Goal: Information Seeking & Learning: Learn about a topic

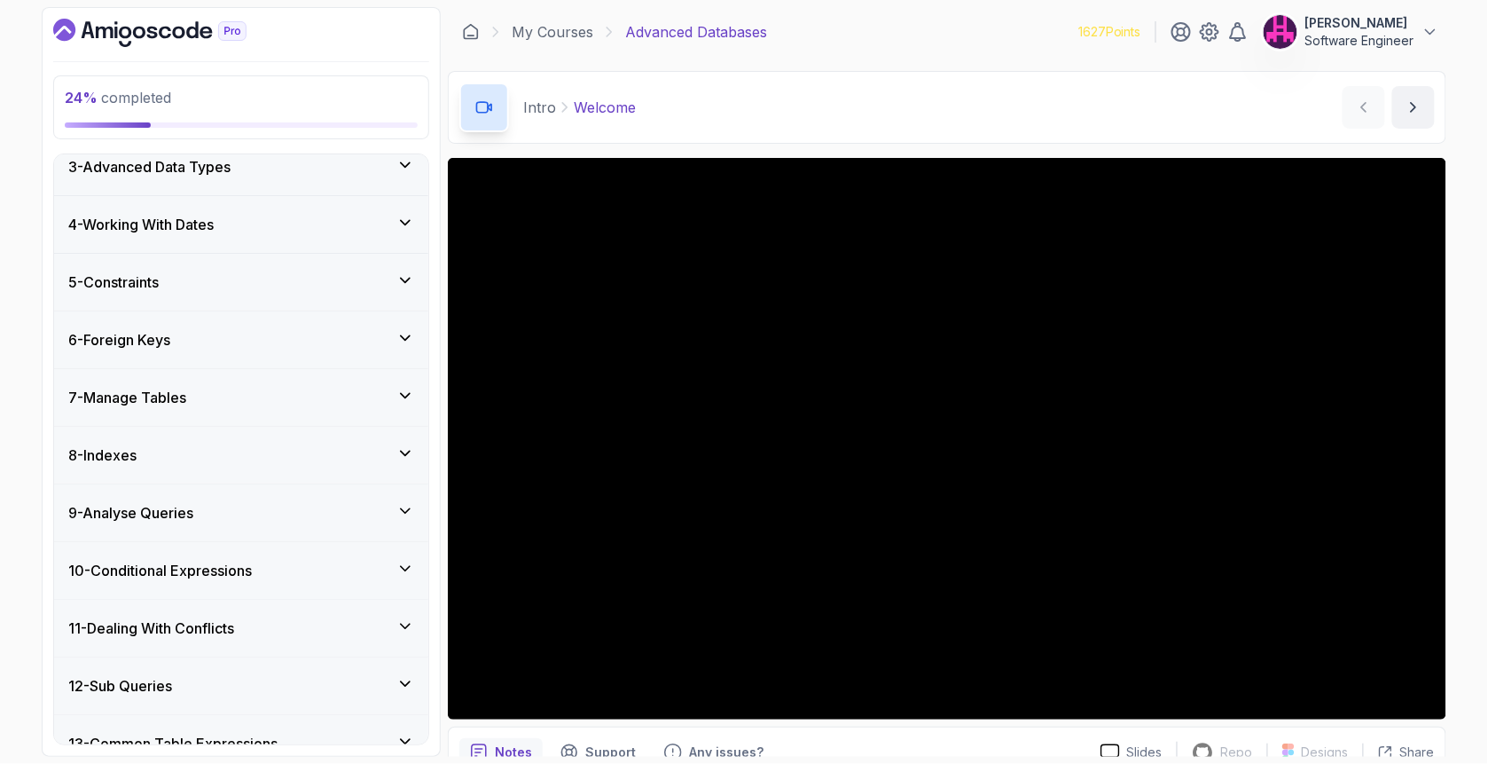
click at [252, 445] on div "8 - Indexes" at bounding box center [241, 454] width 346 height 21
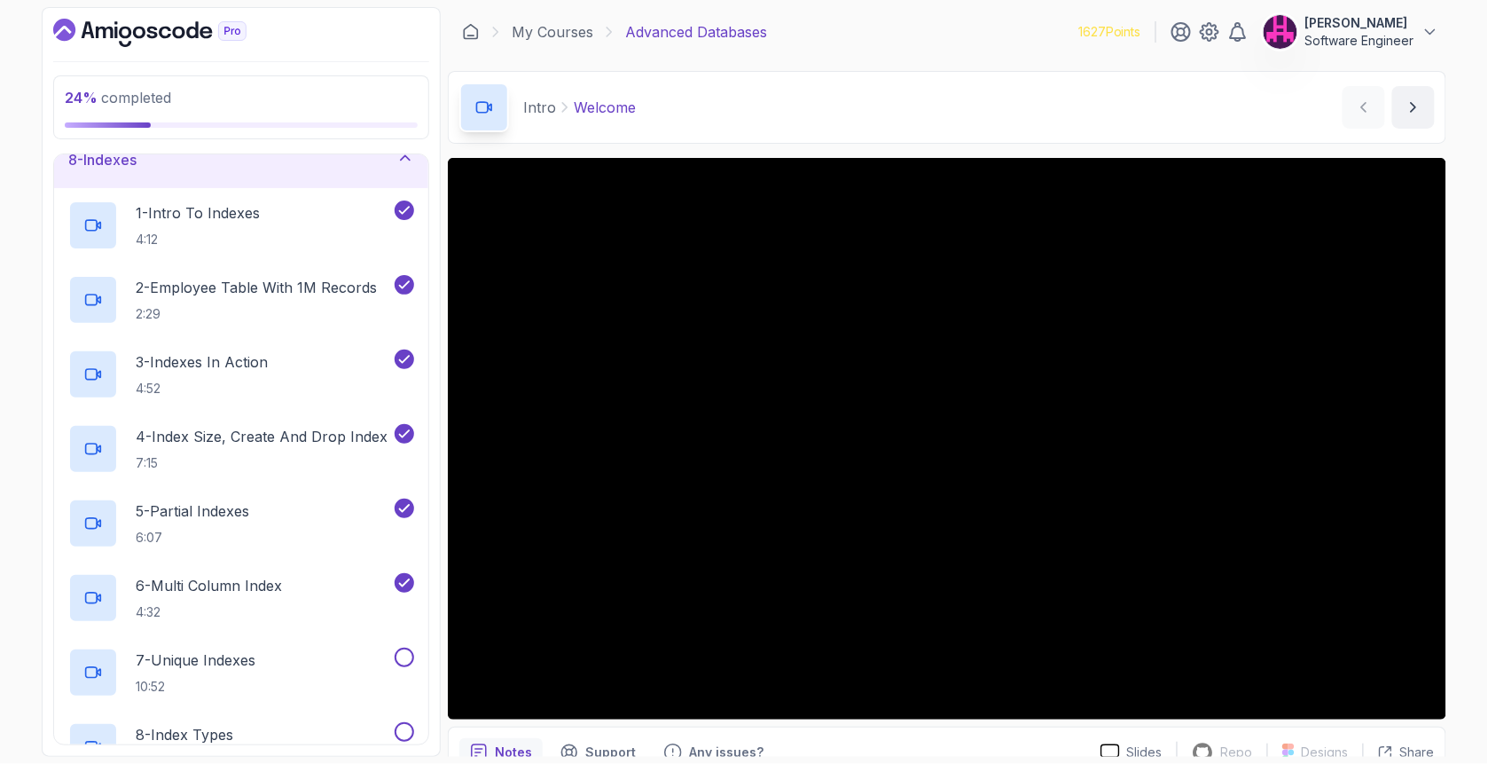
scroll to position [722, 0]
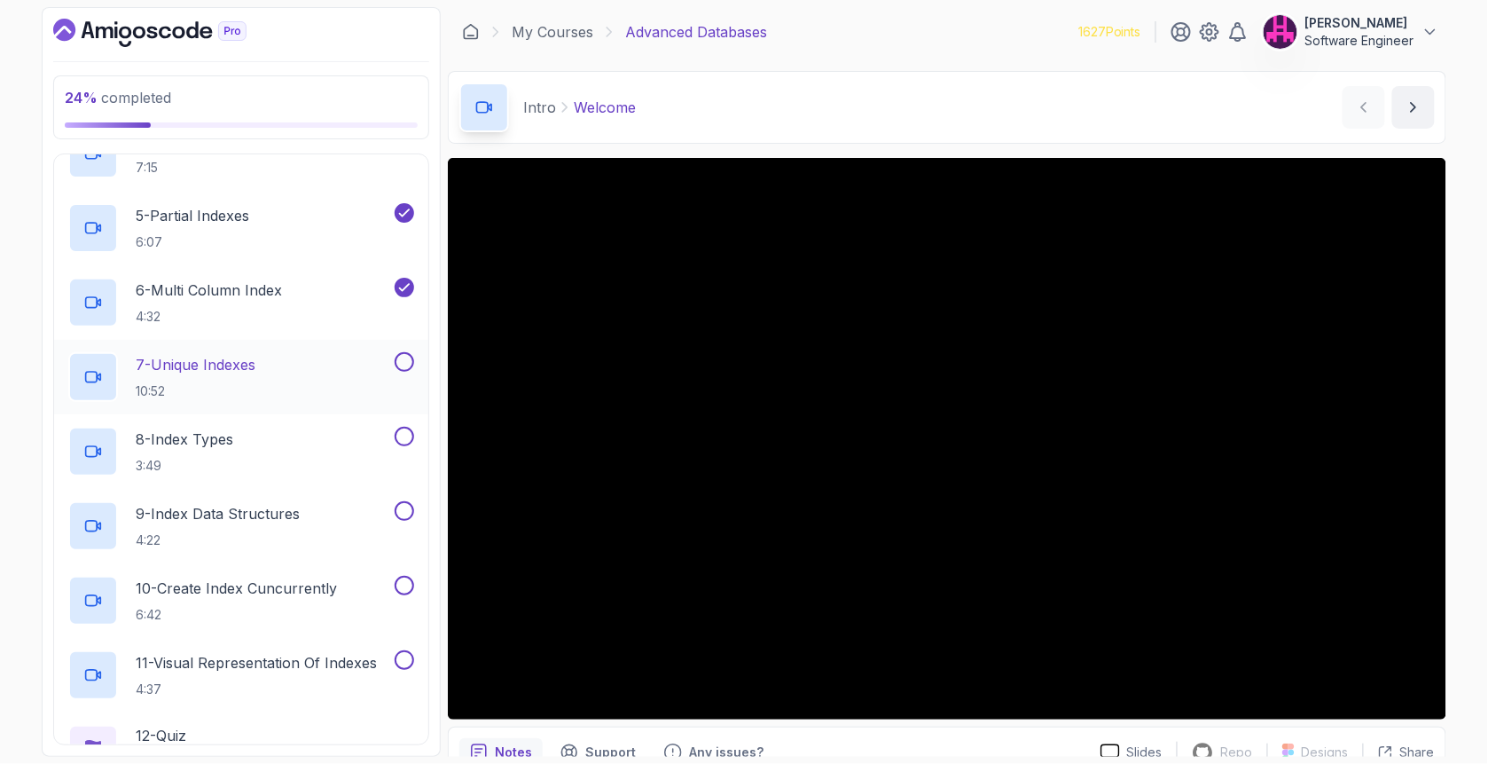
click at [218, 360] on p "7 - Unique Indexes" at bounding box center [196, 364] width 120 height 21
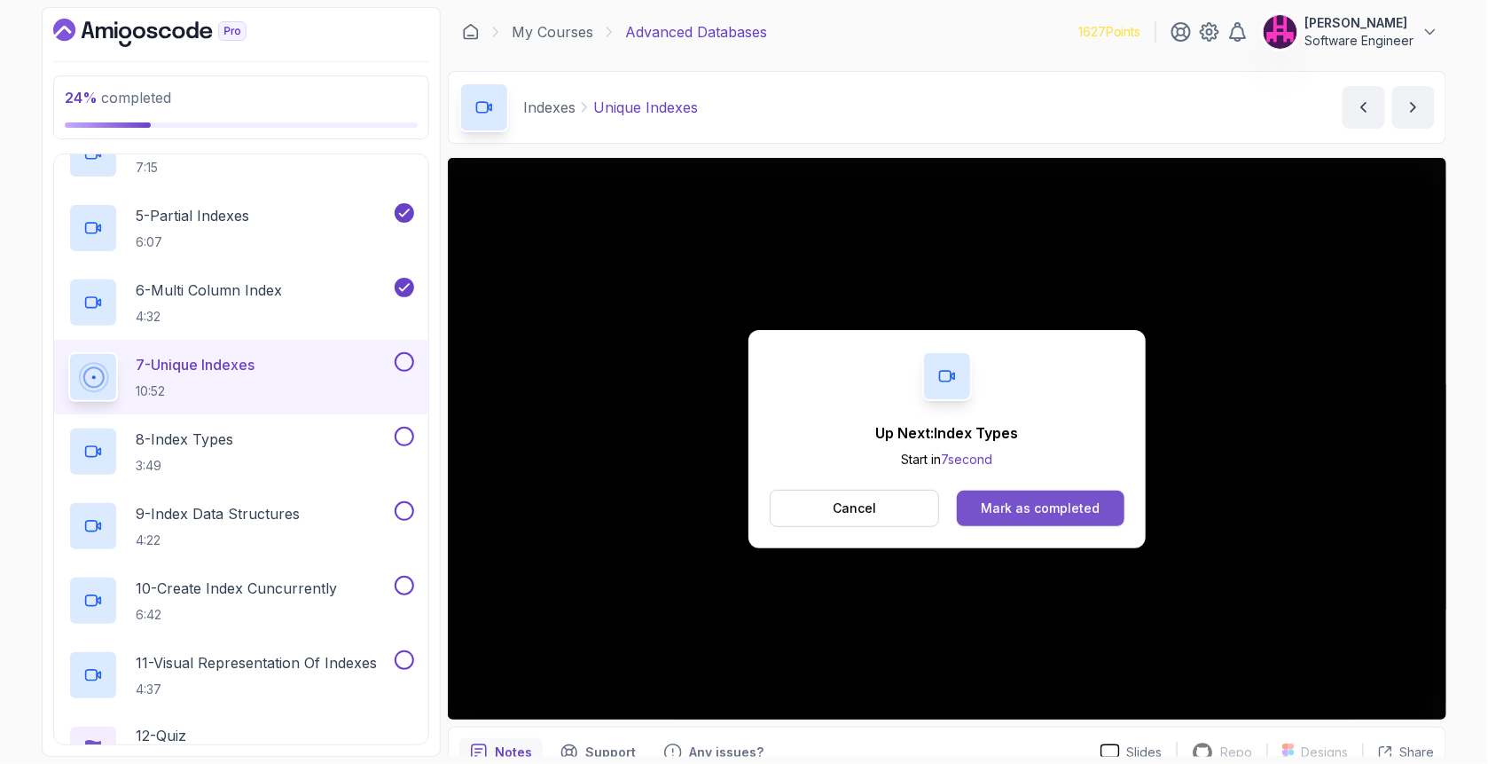
click at [1045, 507] on div "Mark as completed" at bounding box center [1040, 508] width 119 height 18
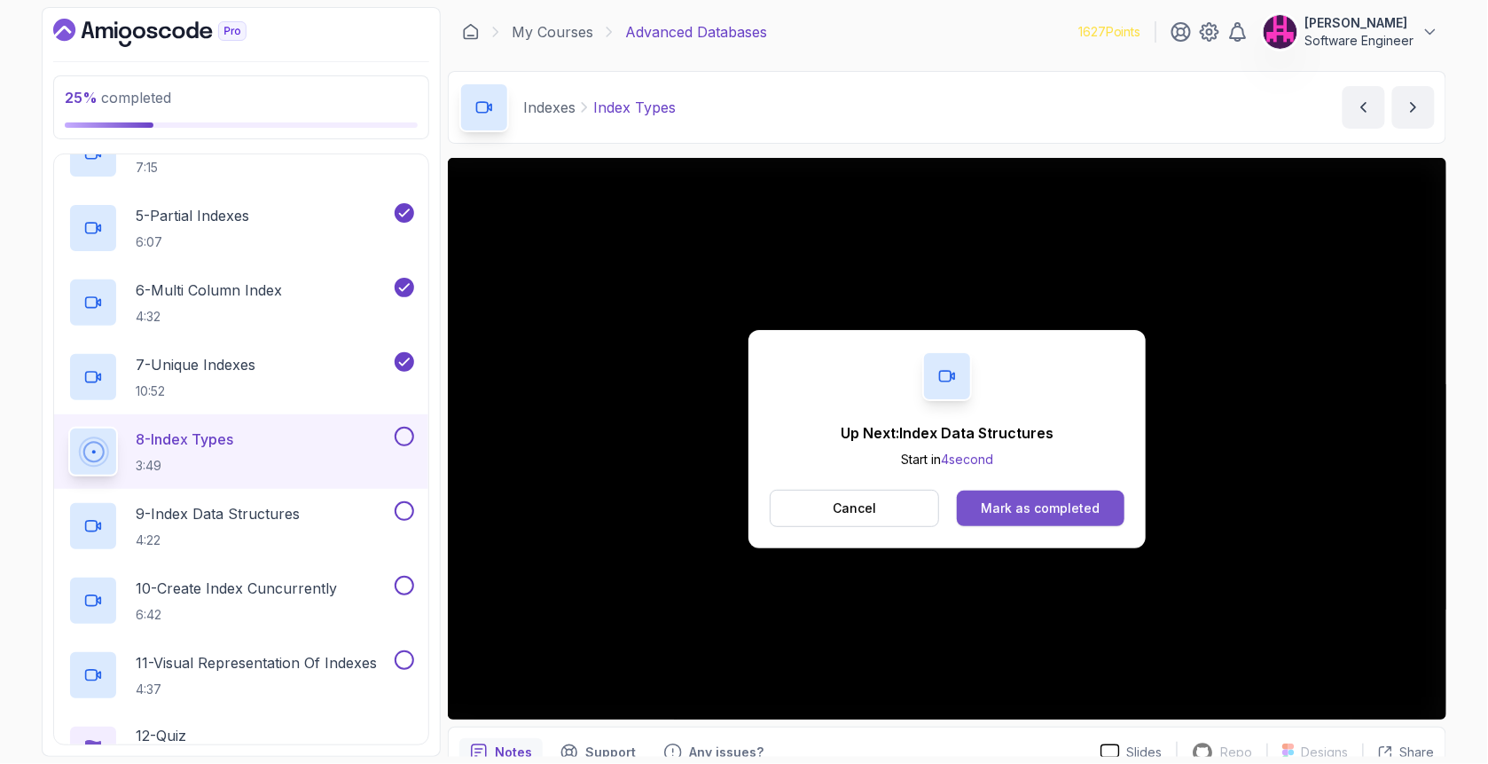
drag, startPoint x: 1095, startPoint y: 494, endPoint x: 1092, endPoint y: 503, distance: 9.6
click at [1092, 503] on button "Mark as completed" at bounding box center [1041, 507] width 168 height 35
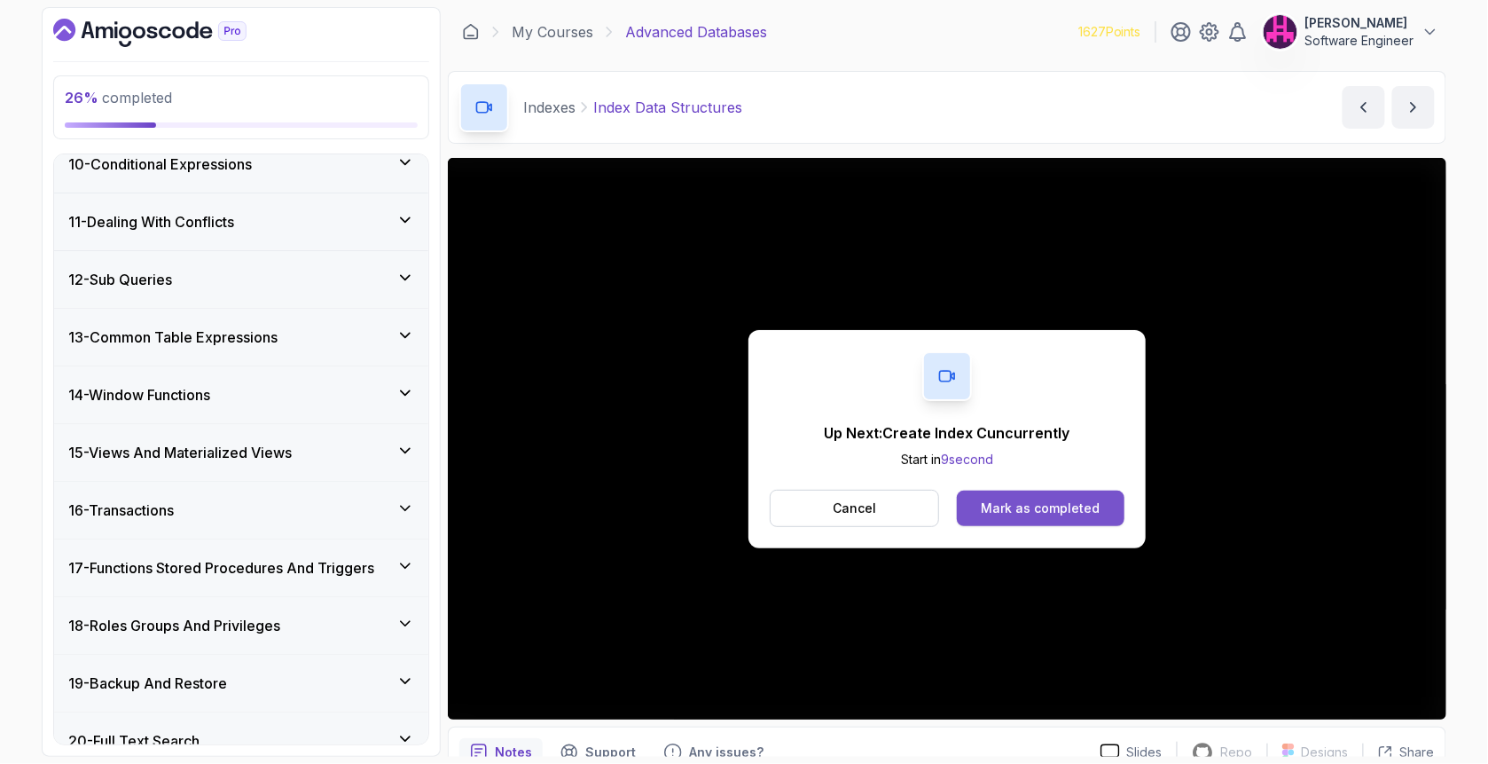
click at [1028, 516] on button "Mark as completed" at bounding box center [1041, 507] width 168 height 35
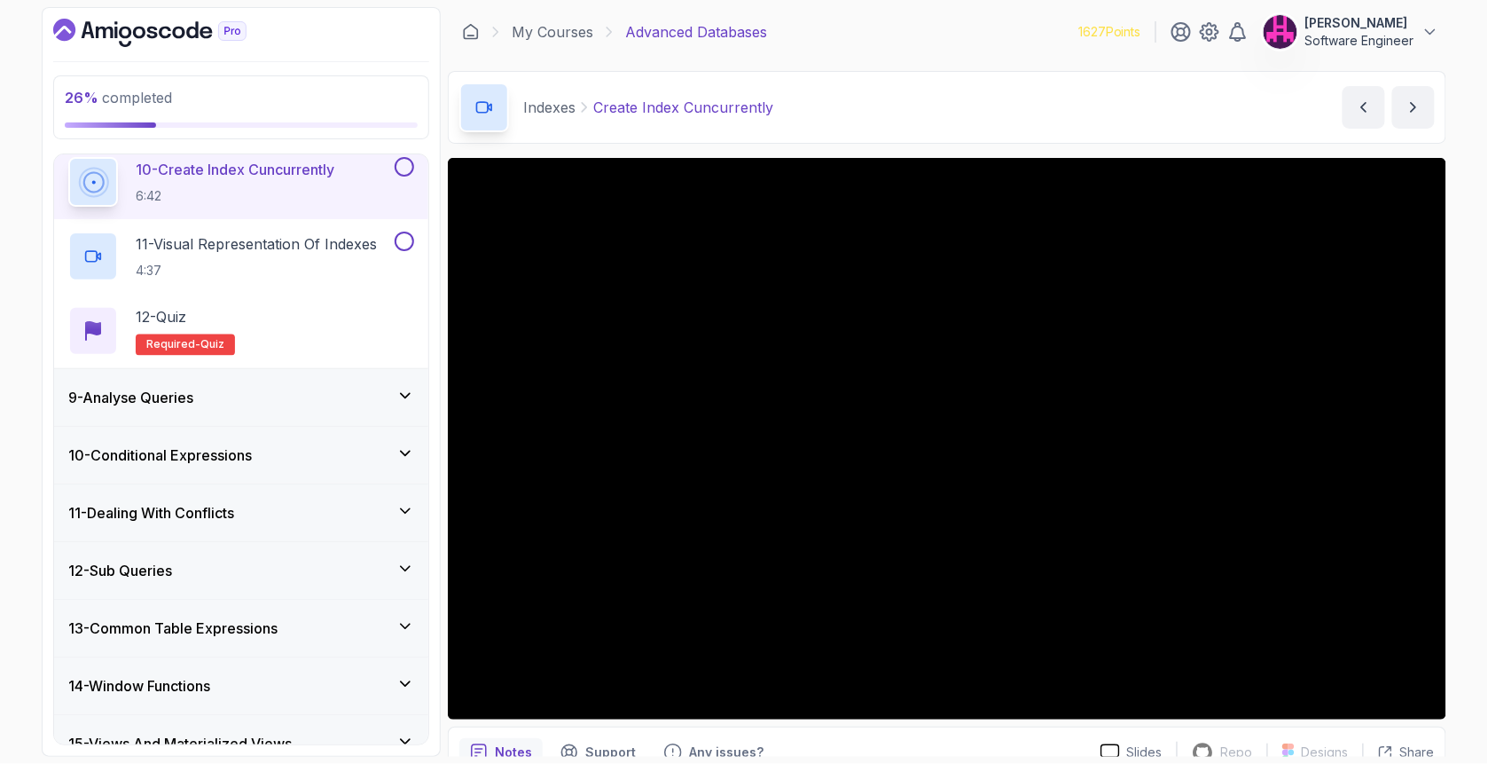
scroll to position [1136, 0]
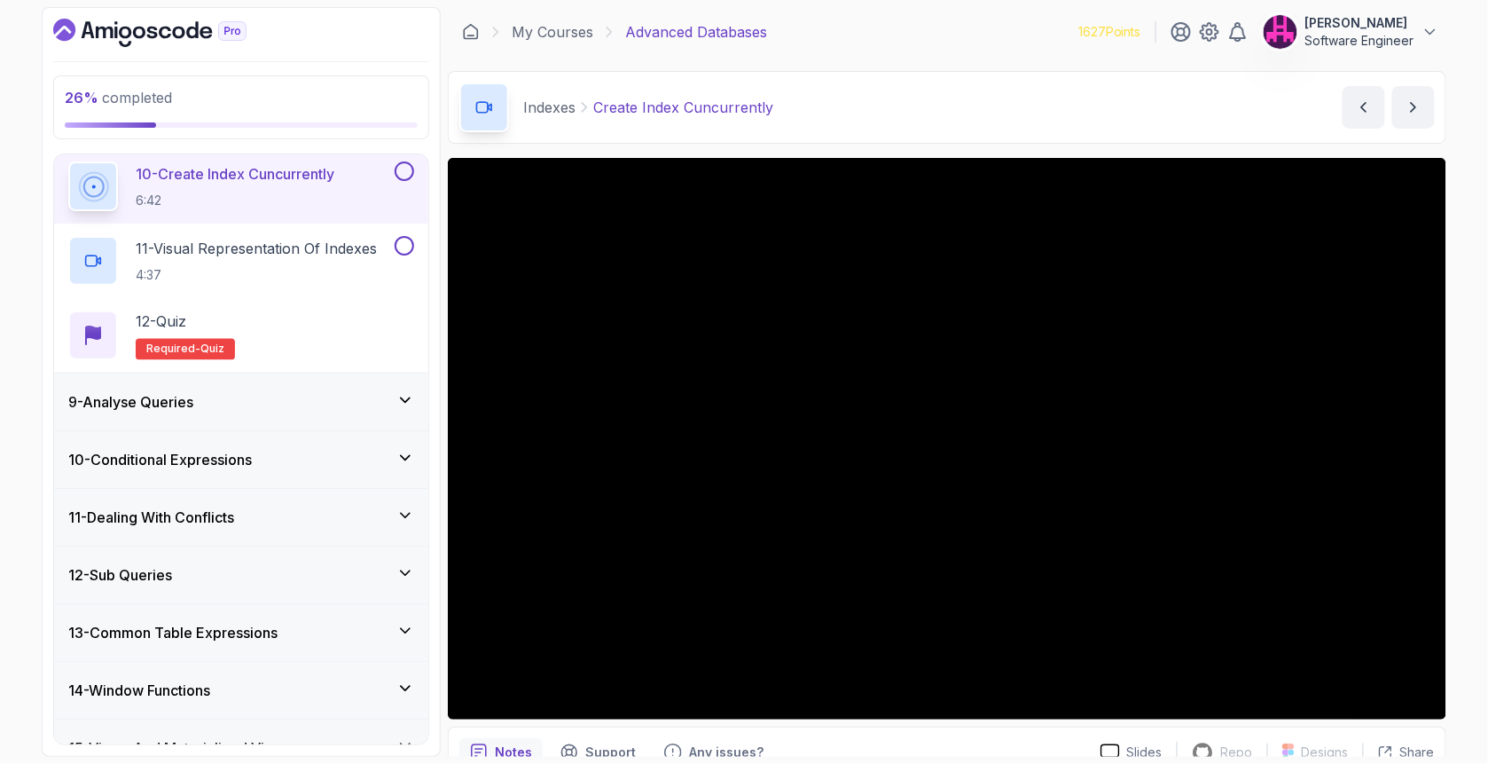
click at [255, 405] on div "9 - Analyse Queries" at bounding box center [241, 401] width 346 height 21
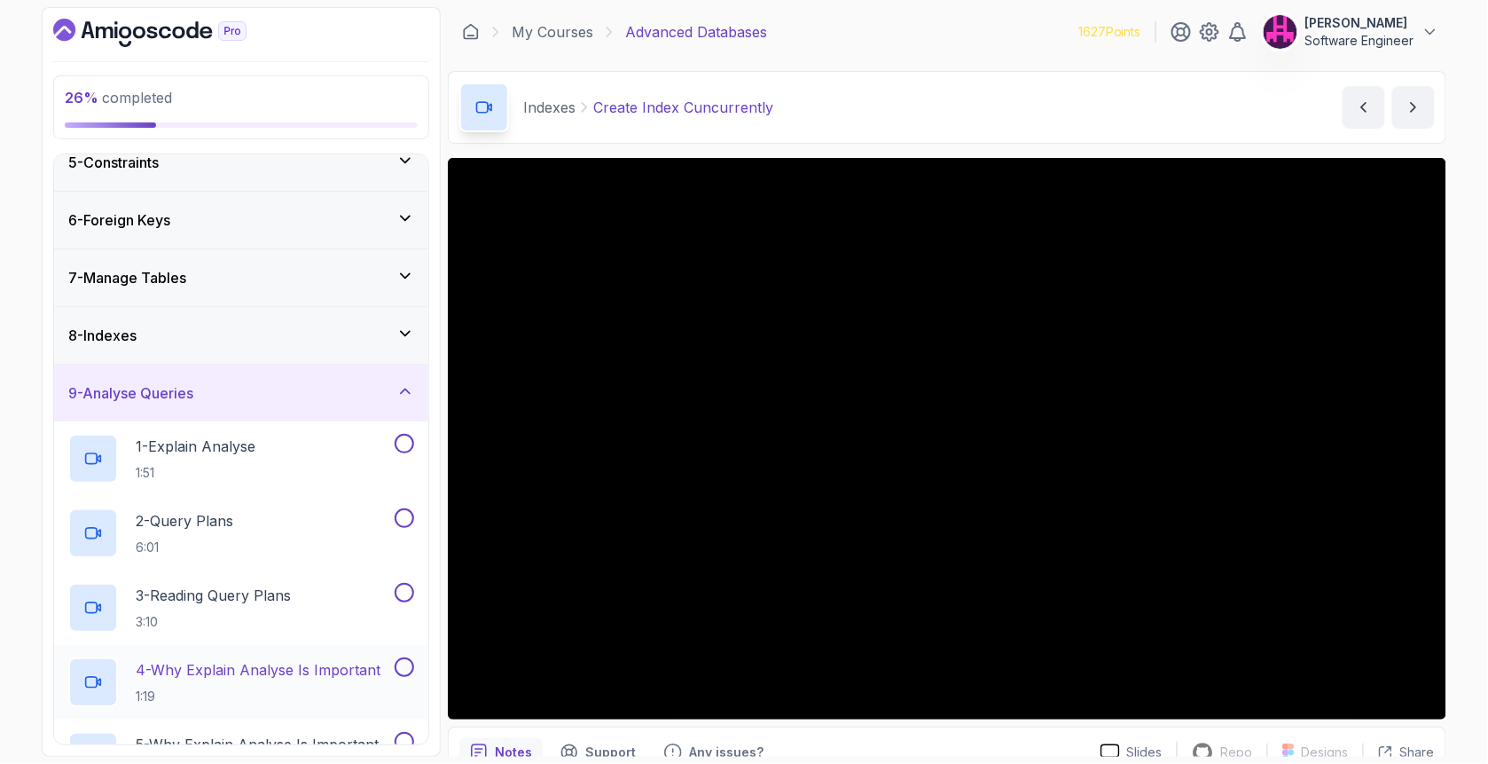
scroll to position [250, 0]
click at [272, 333] on div "8 - Indexes" at bounding box center [241, 335] width 346 height 21
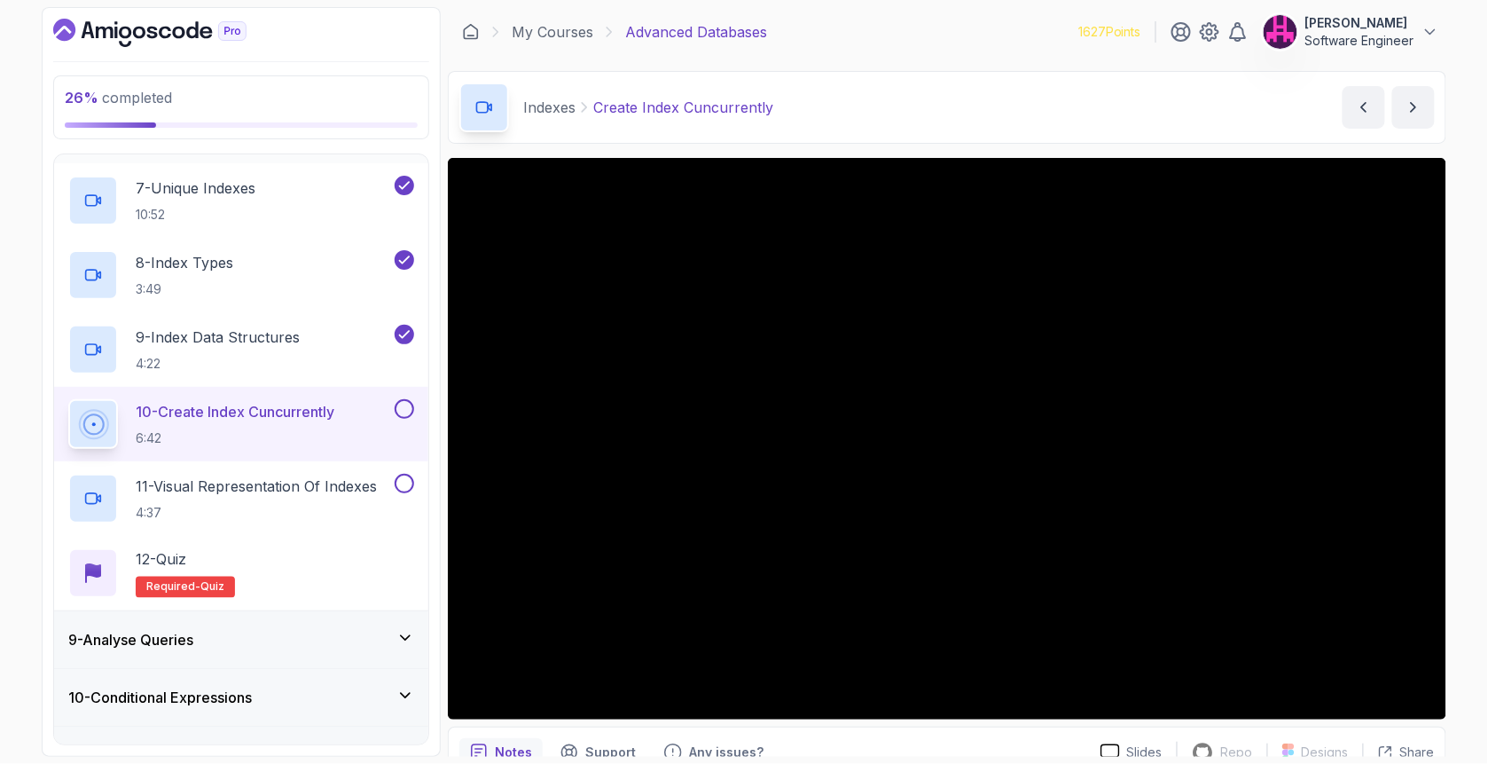
scroll to position [901, 0]
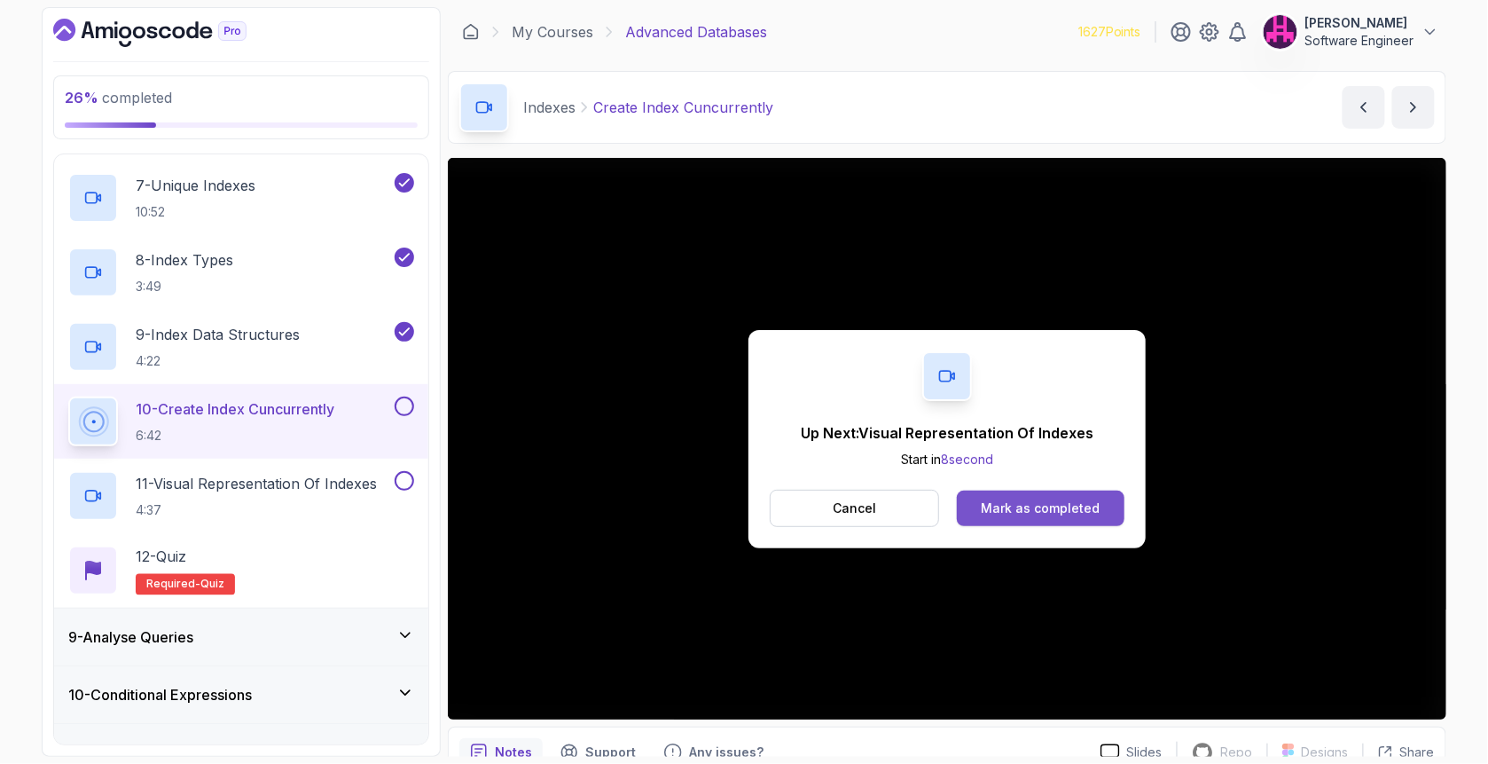
click at [1053, 514] on div "Mark as completed" at bounding box center [1040, 508] width 119 height 18
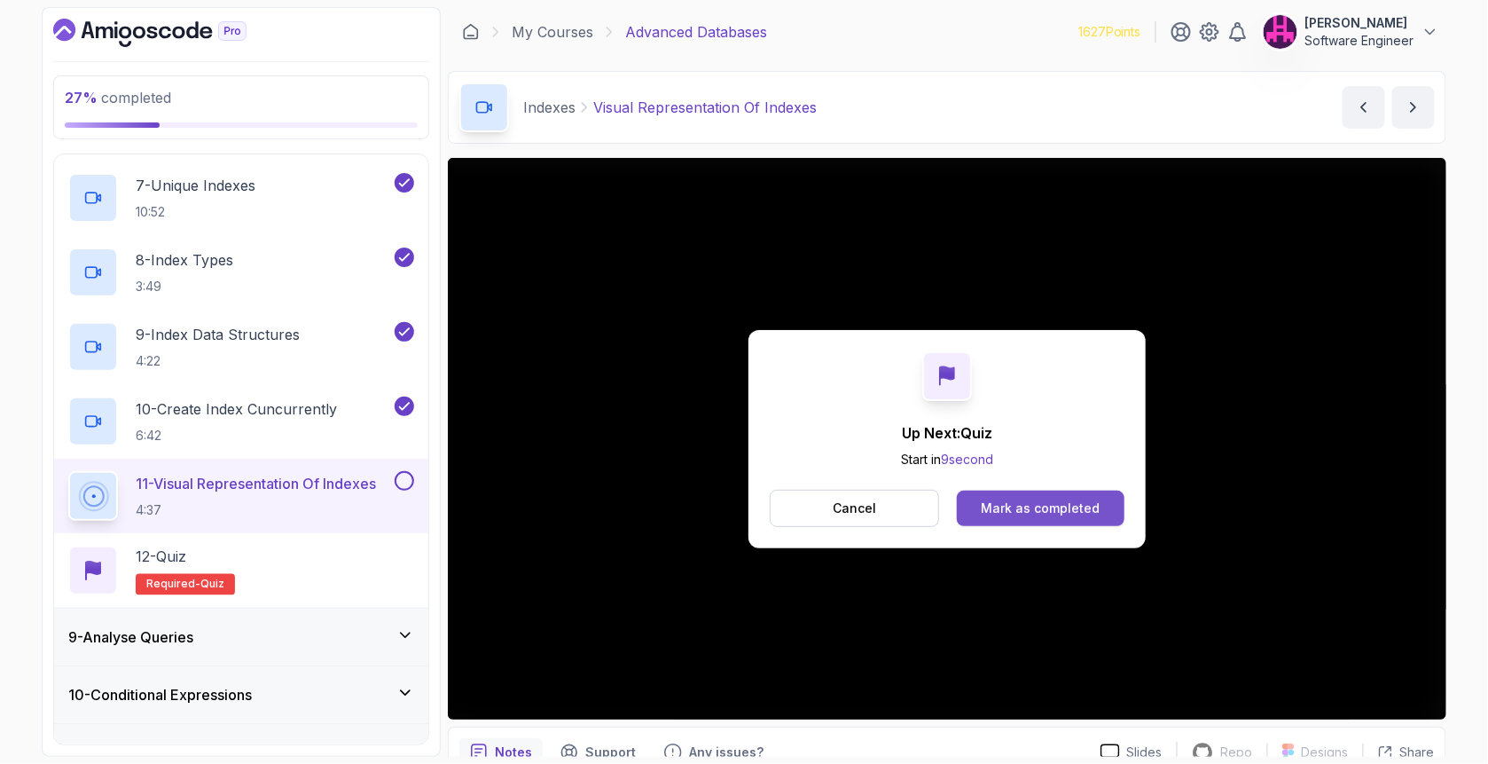
click at [1008, 513] on div "Mark as completed" at bounding box center [1040, 508] width 119 height 18
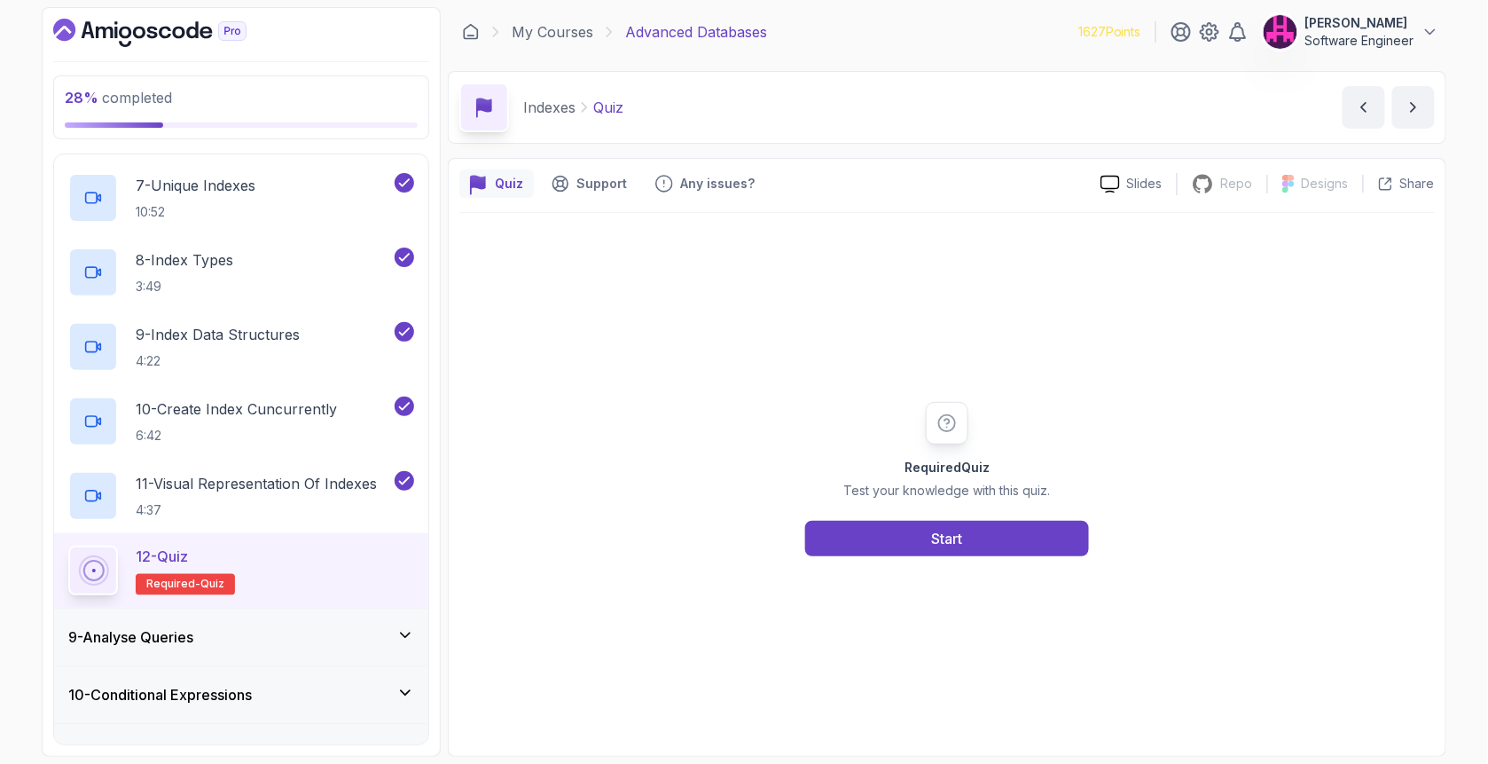
click at [979, 557] on div "Required Quiz Test your knowledge with this quiz. Start" at bounding box center [947, 479] width 976 height 532
click at [951, 532] on div "Start" at bounding box center [947, 538] width 31 height 21
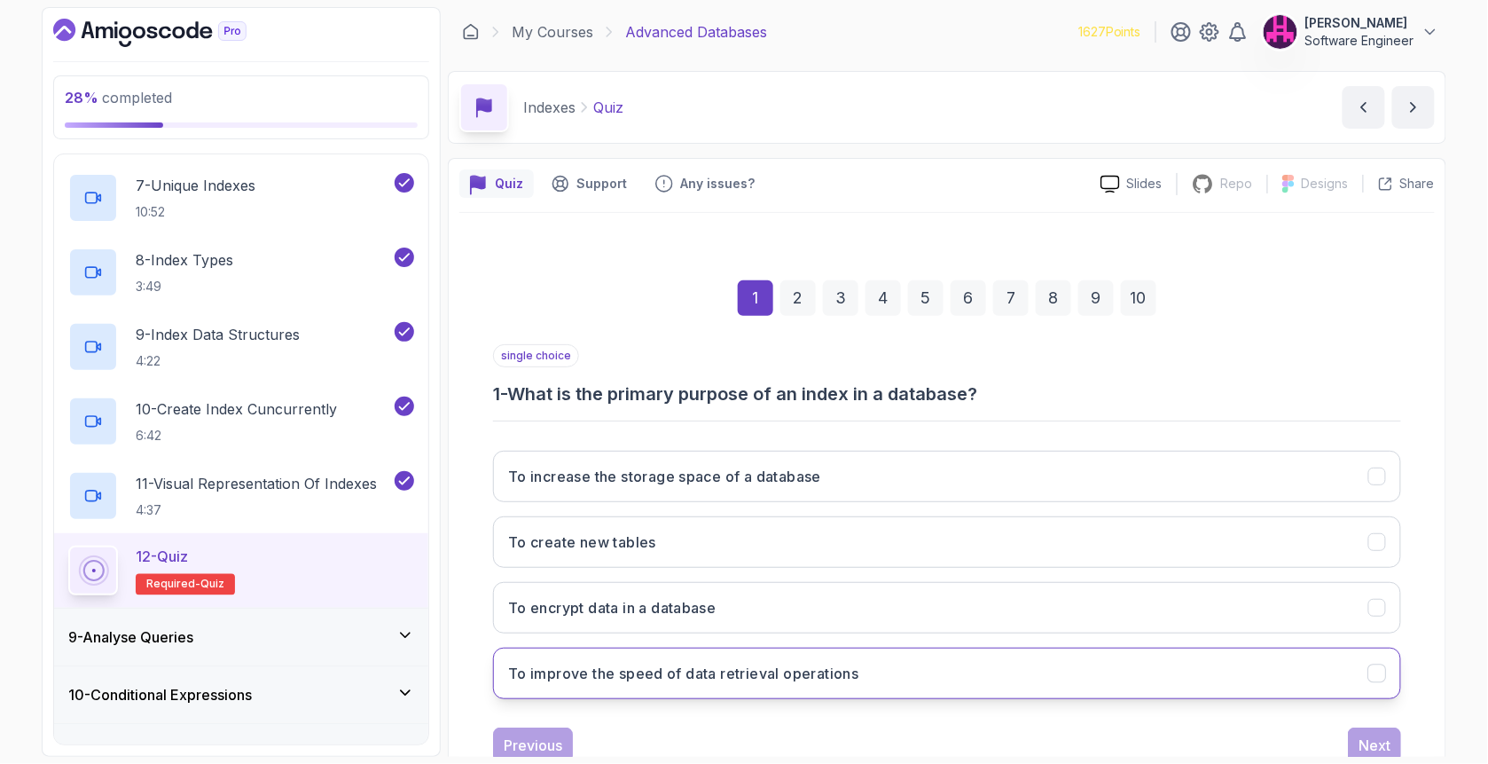
click at [683, 658] on button "To improve the speed of data retrieval operations" at bounding box center [947, 672] width 908 height 51
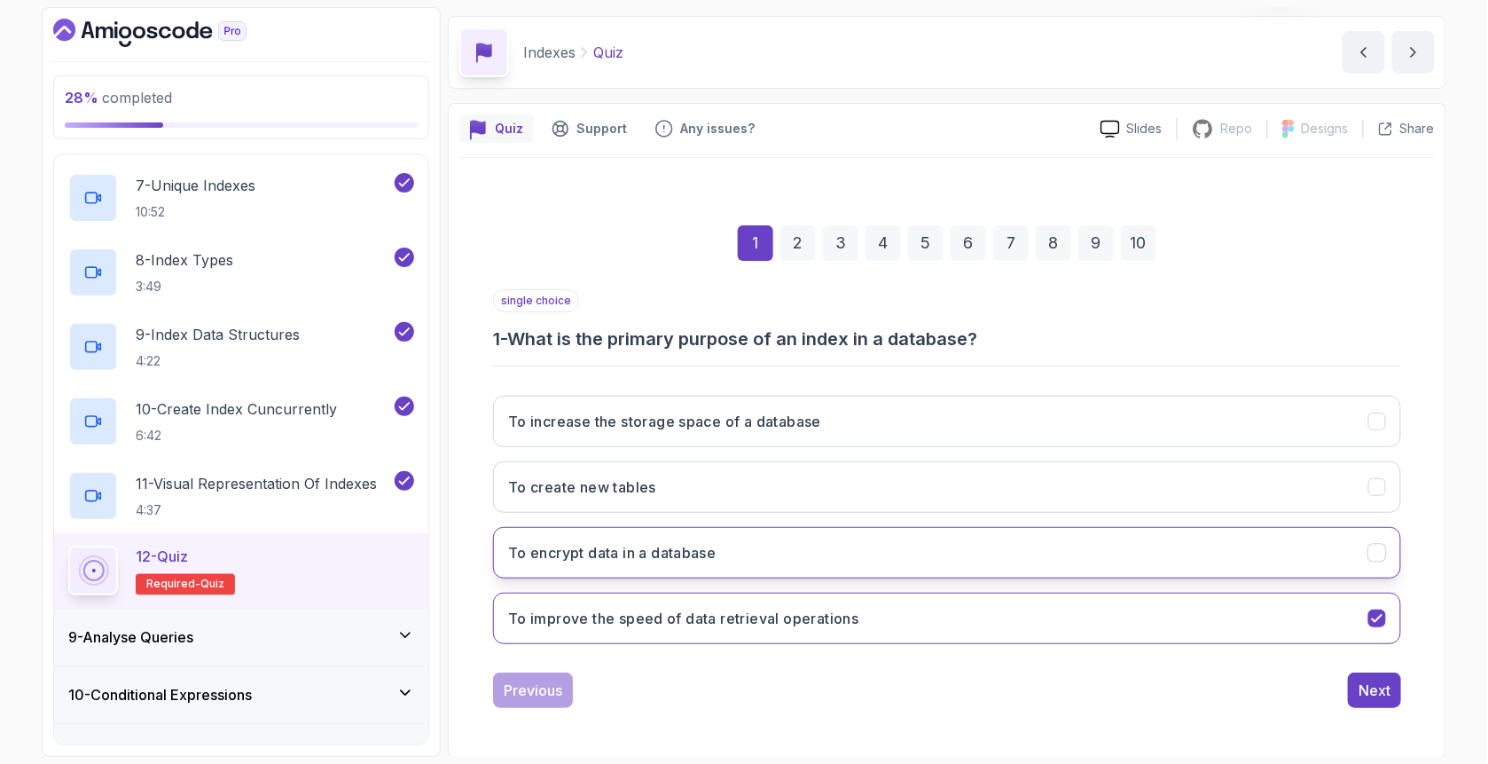
scroll to position [55, 0]
click at [1368, 679] on div "Next" at bounding box center [1375, 689] width 32 height 21
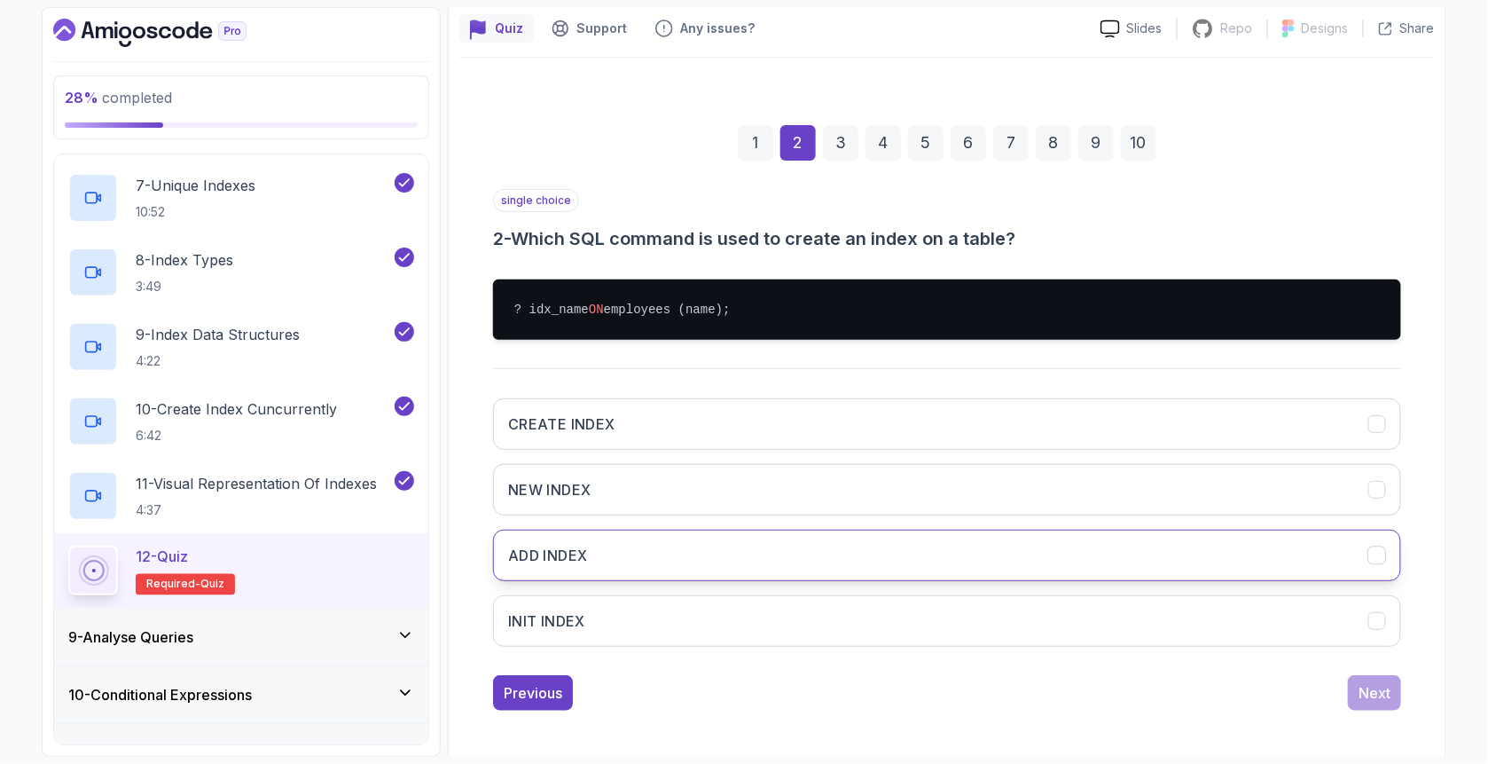
scroll to position [158, 0]
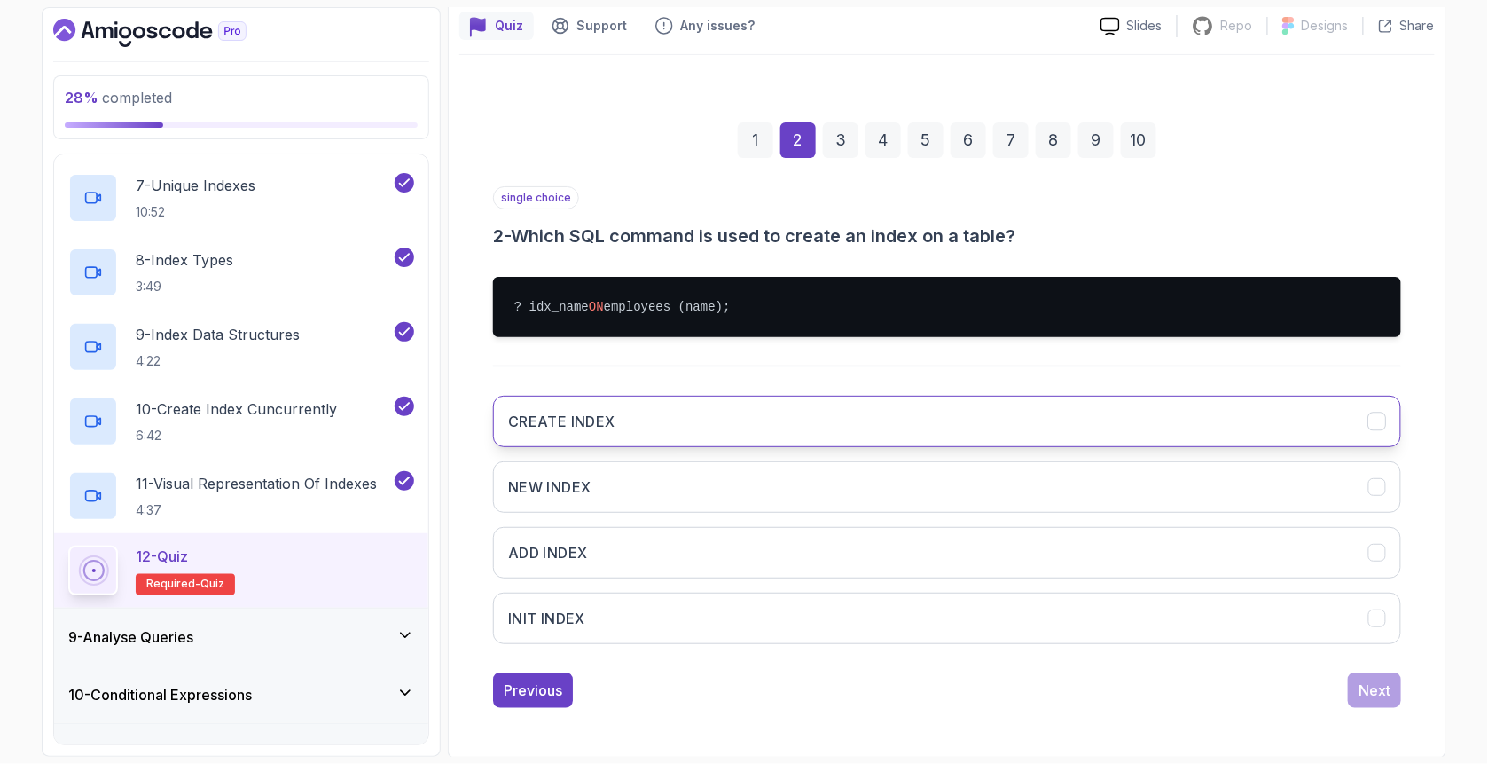
click at [706, 408] on button "CREATE INDEX" at bounding box center [947, 421] width 908 height 51
click at [1350, 683] on button "Next" at bounding box center [1374, 689] width 53 height 35
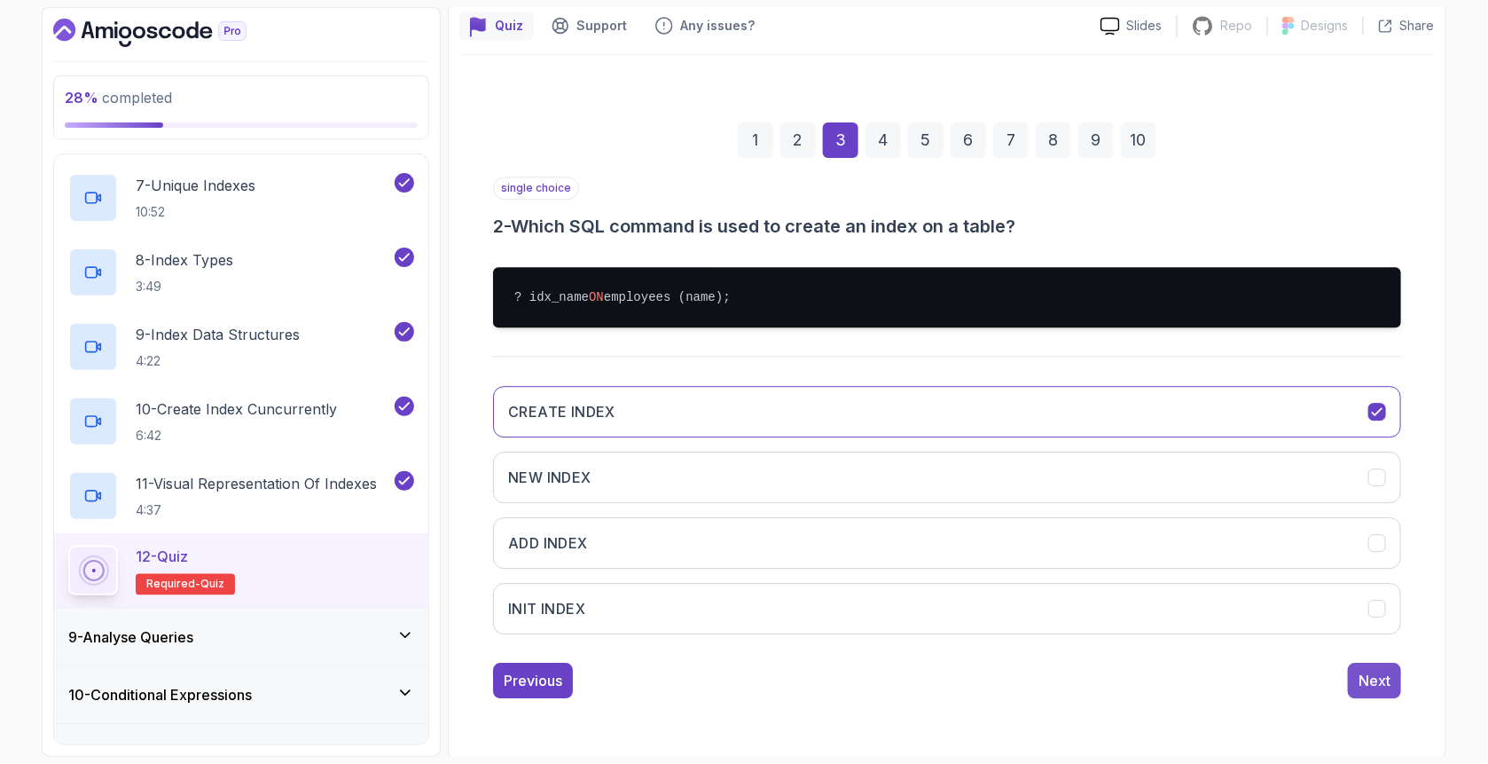
scroll to position [55, 0]
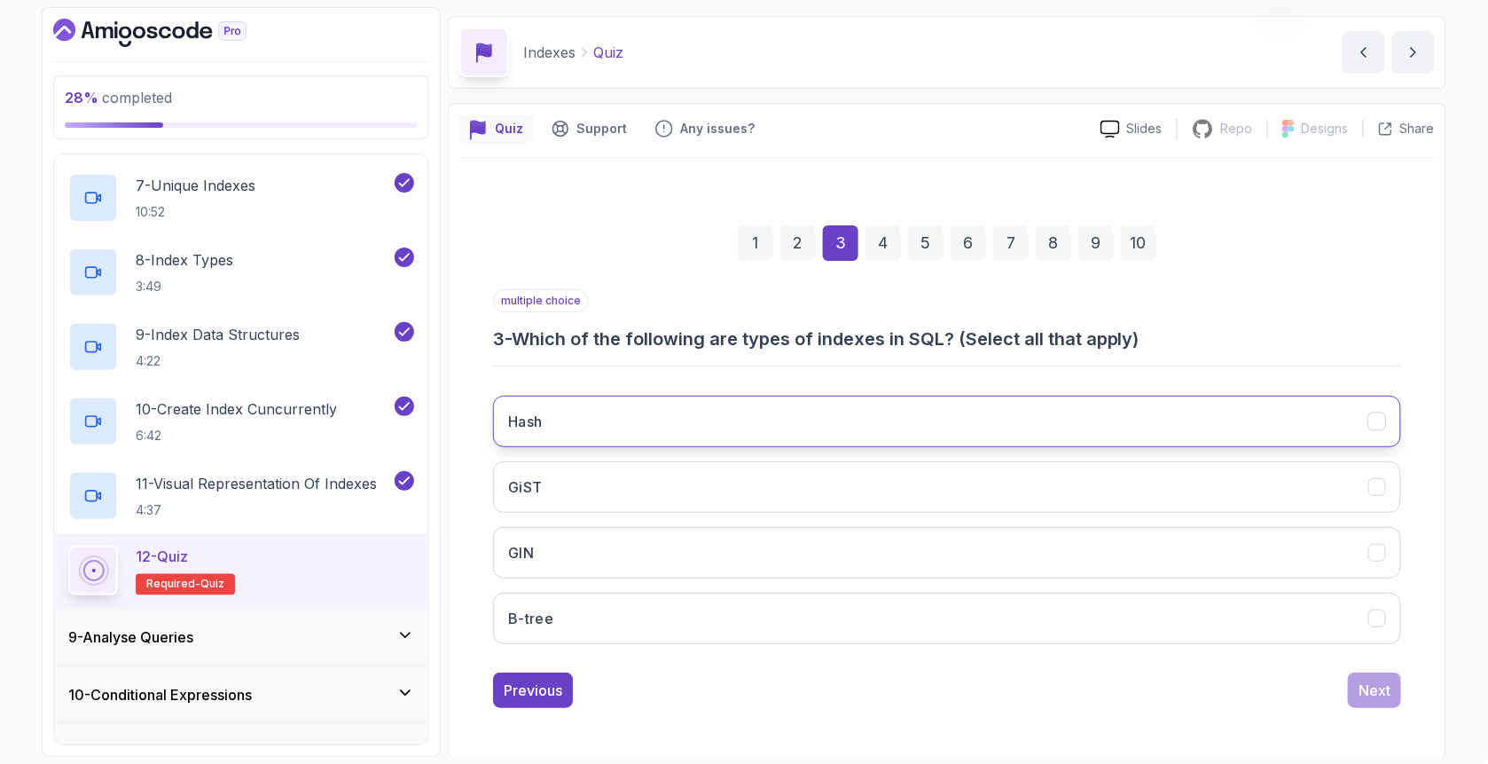
click at [543, 421] on h3 "Hash" at bounding box center [525, 421] width 35 height 21
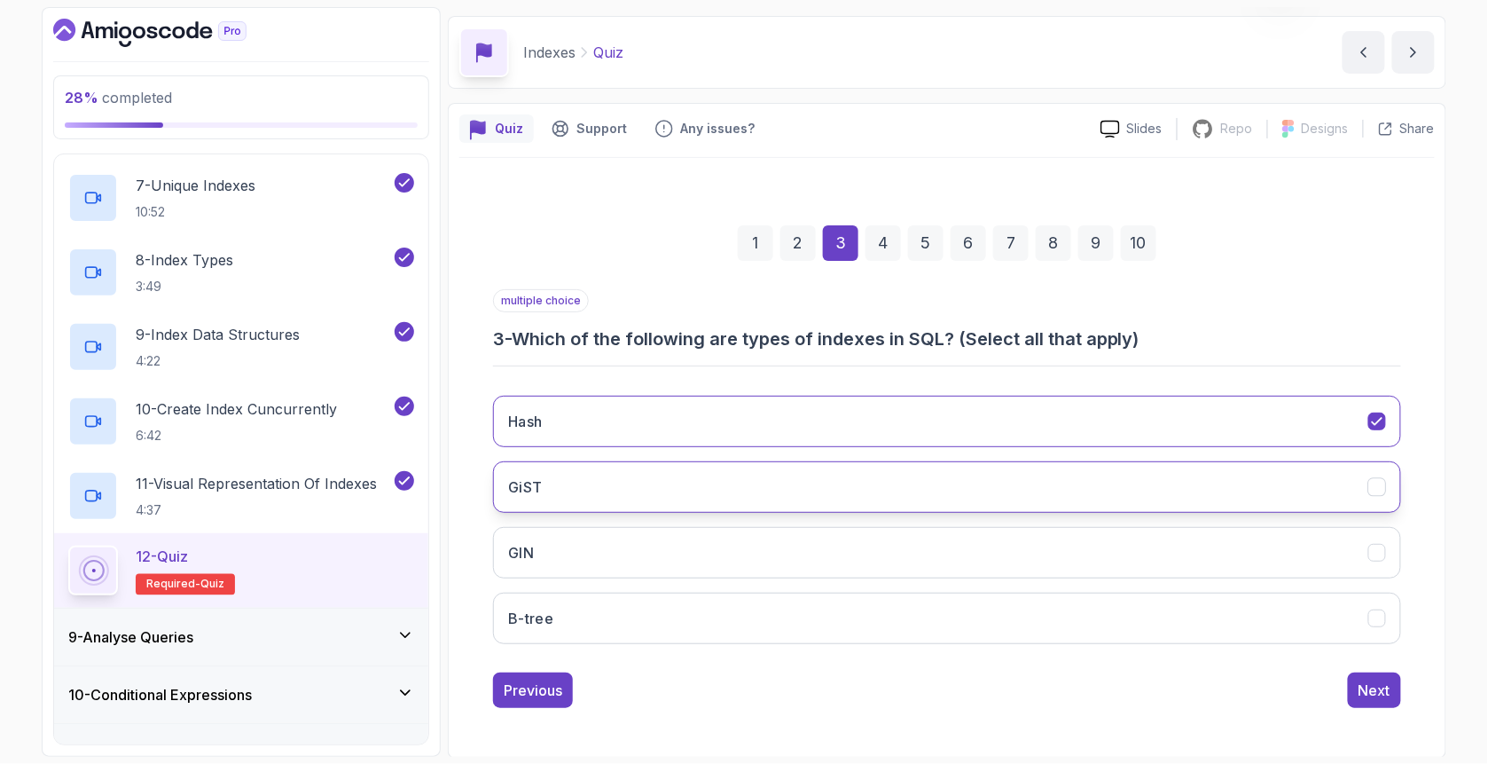
click at [568, 482] on button "GiST" at bounding box center [947, 486] width 908 height 51
click at [600, 552] on button "GIN" at bounding box center [947, 552] width 908 height 51
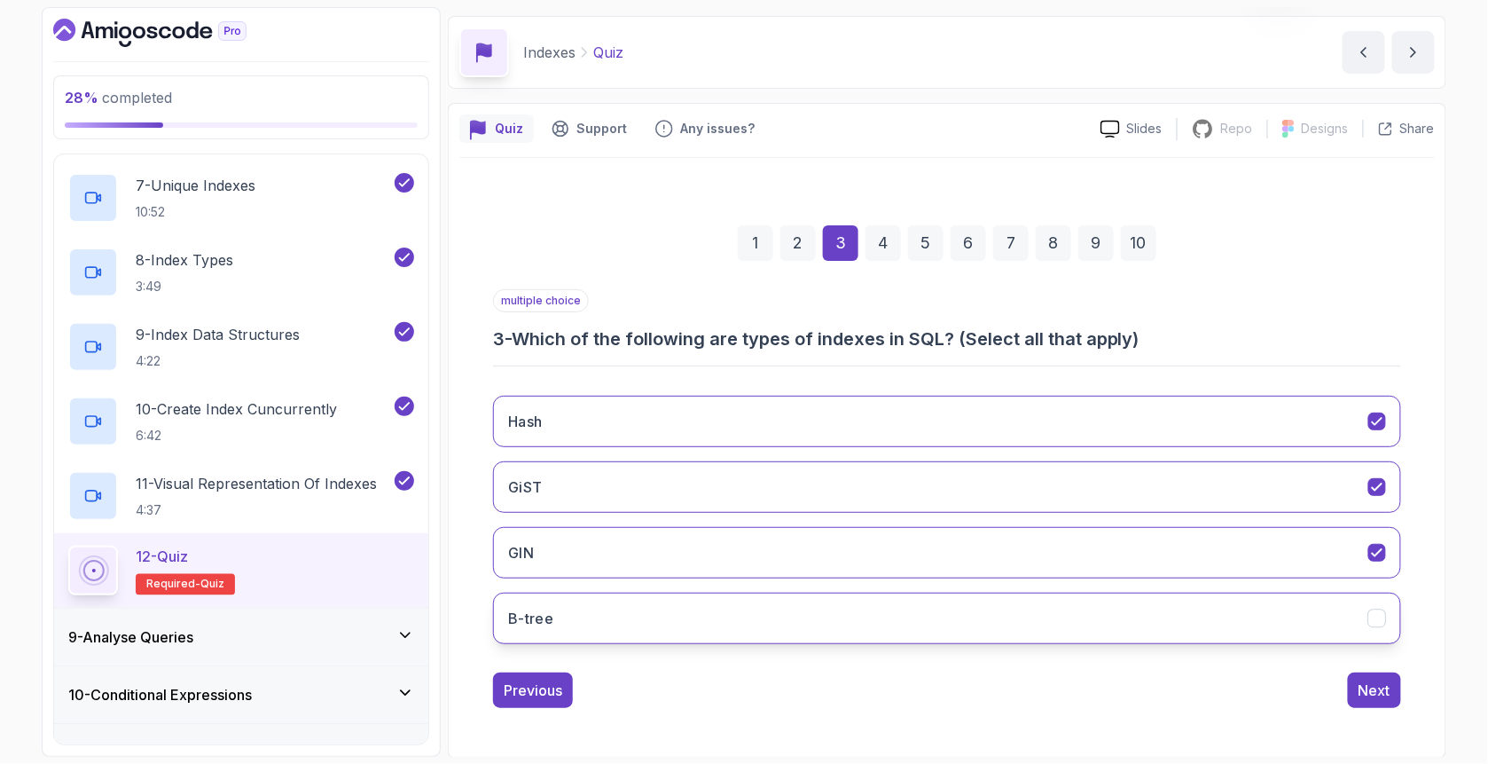
click at [623, 599] on button "B-tree" at bounding box center [947, 617] width 908 height 51
click at [1385, 683] on div "Next" at bounding box center [1375, 689] width 32 height 21
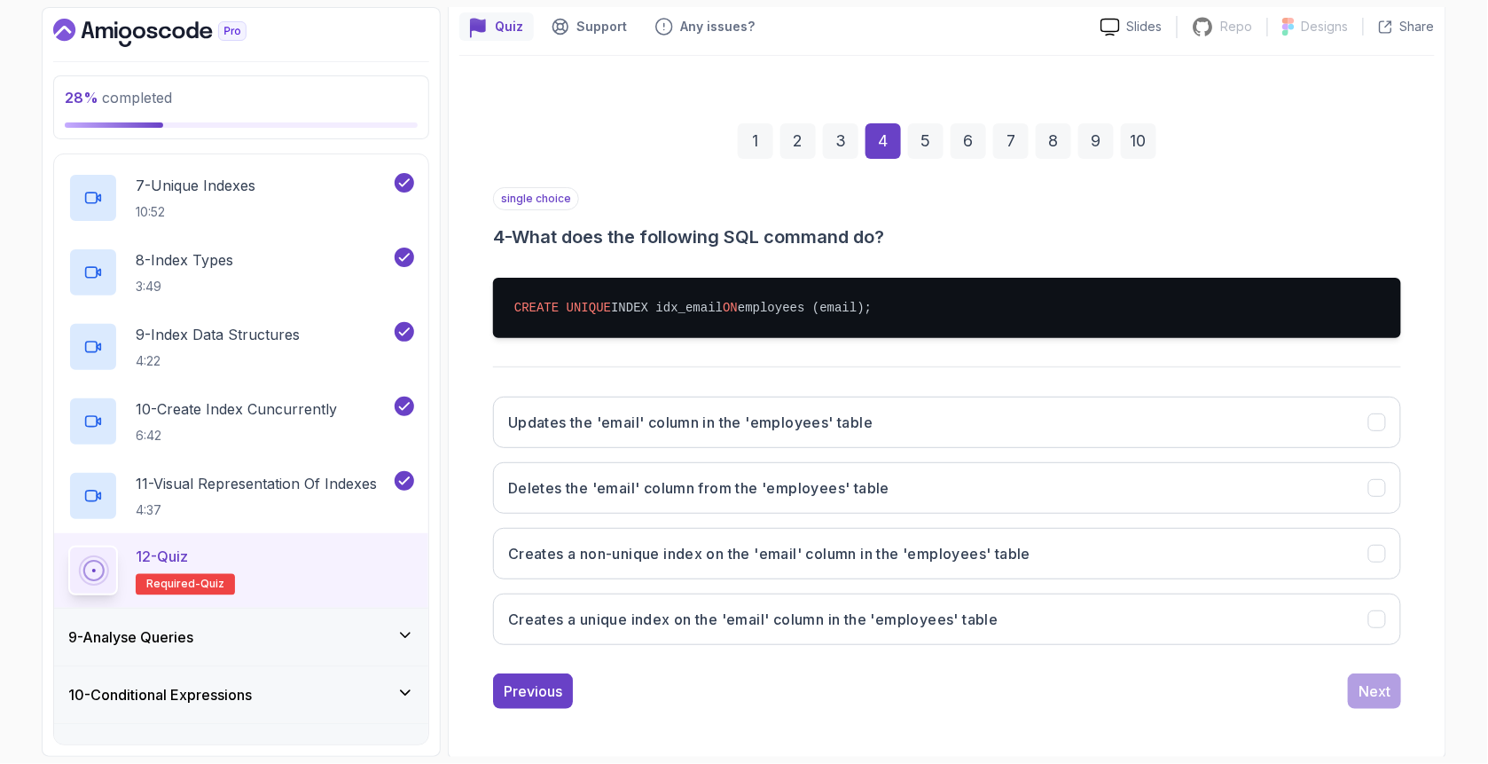
scroll to position [158, 0]
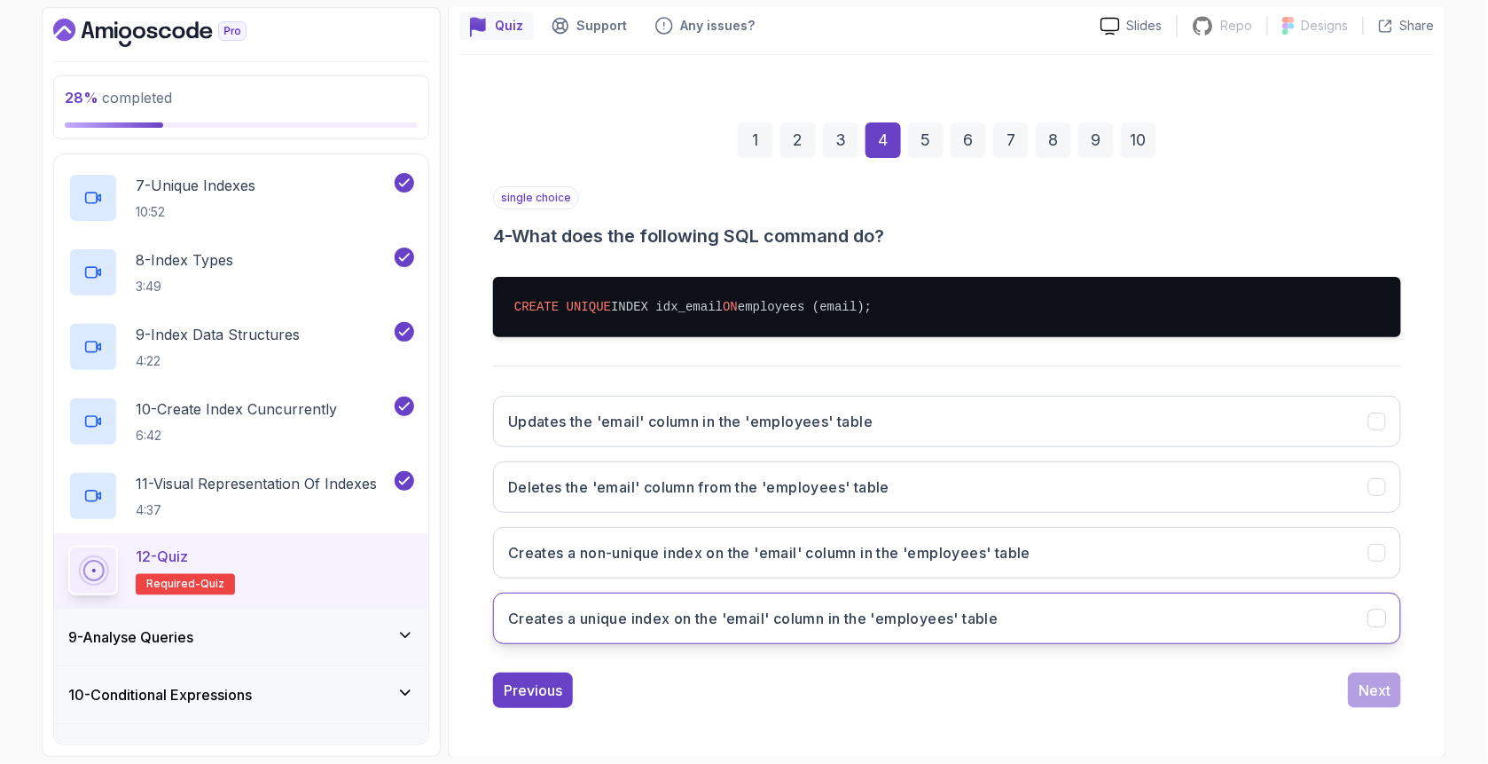
click at [762, 607] on h3 "Creates a unique index on the 'email' column in the 'employees' table" at bounding box center [753, 617] width 490 height 21
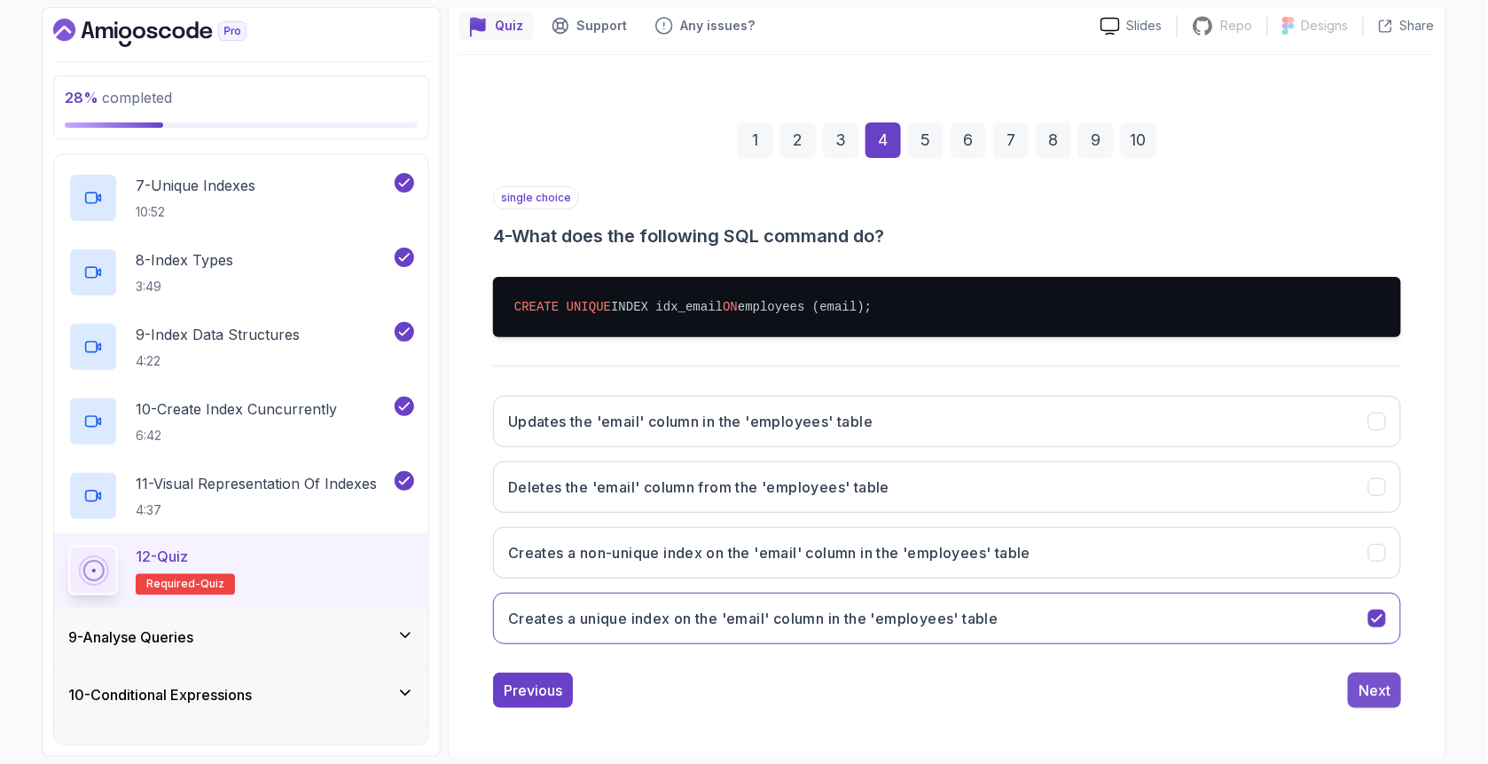
click at [1391, 685] on button "Next" at bounding box center [1374, 689] width 53 height 35
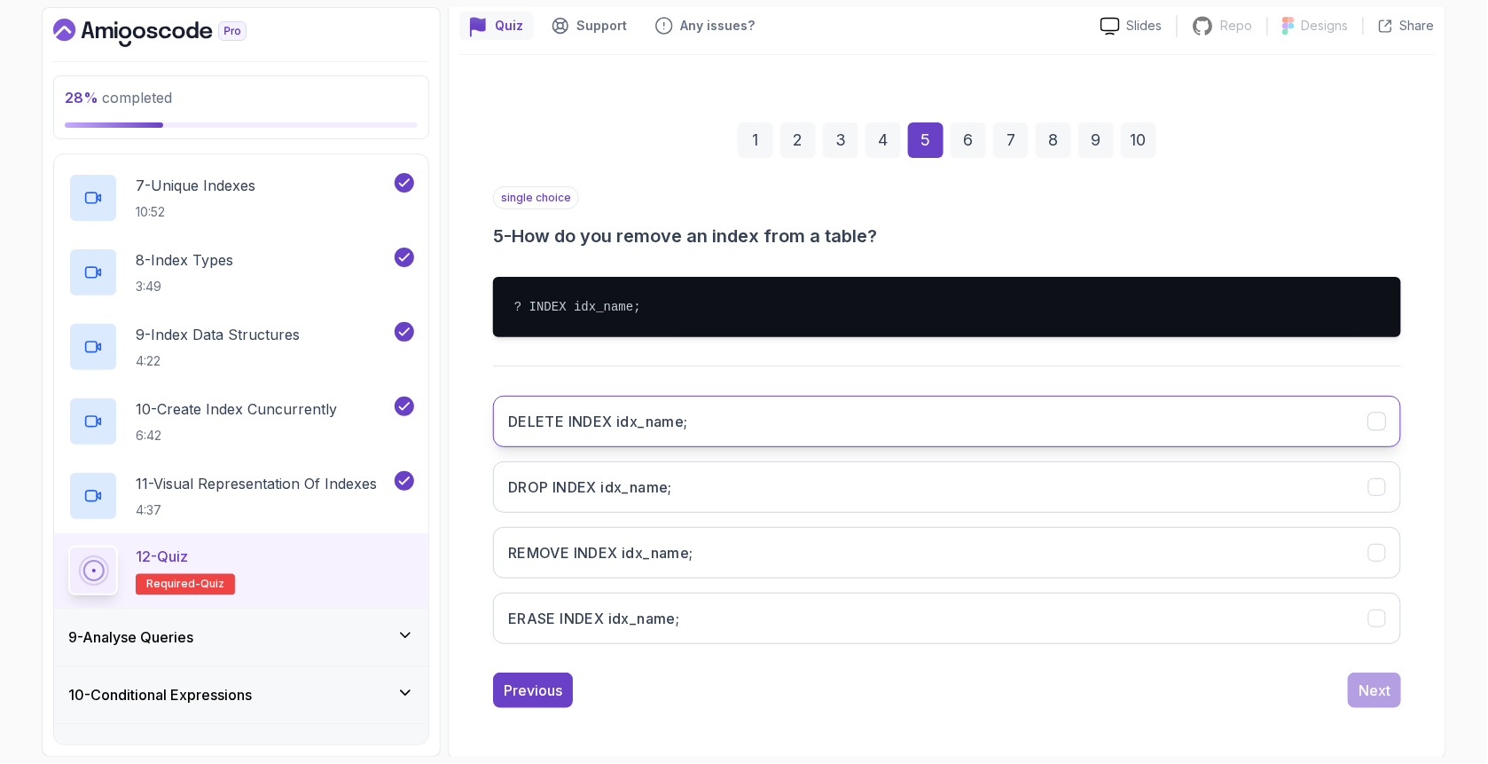
click at [641, 420] on h3 "DELETE INDEX idx_name;" at bounding box center [598, 421] width 180 height 21
click at [1407, 697] on div "1 2 3 4 5 6 7 8 9 10 single choice 5 - How do you remove an index from a table?…" at bounding box center [947, 401] width 976 height 642
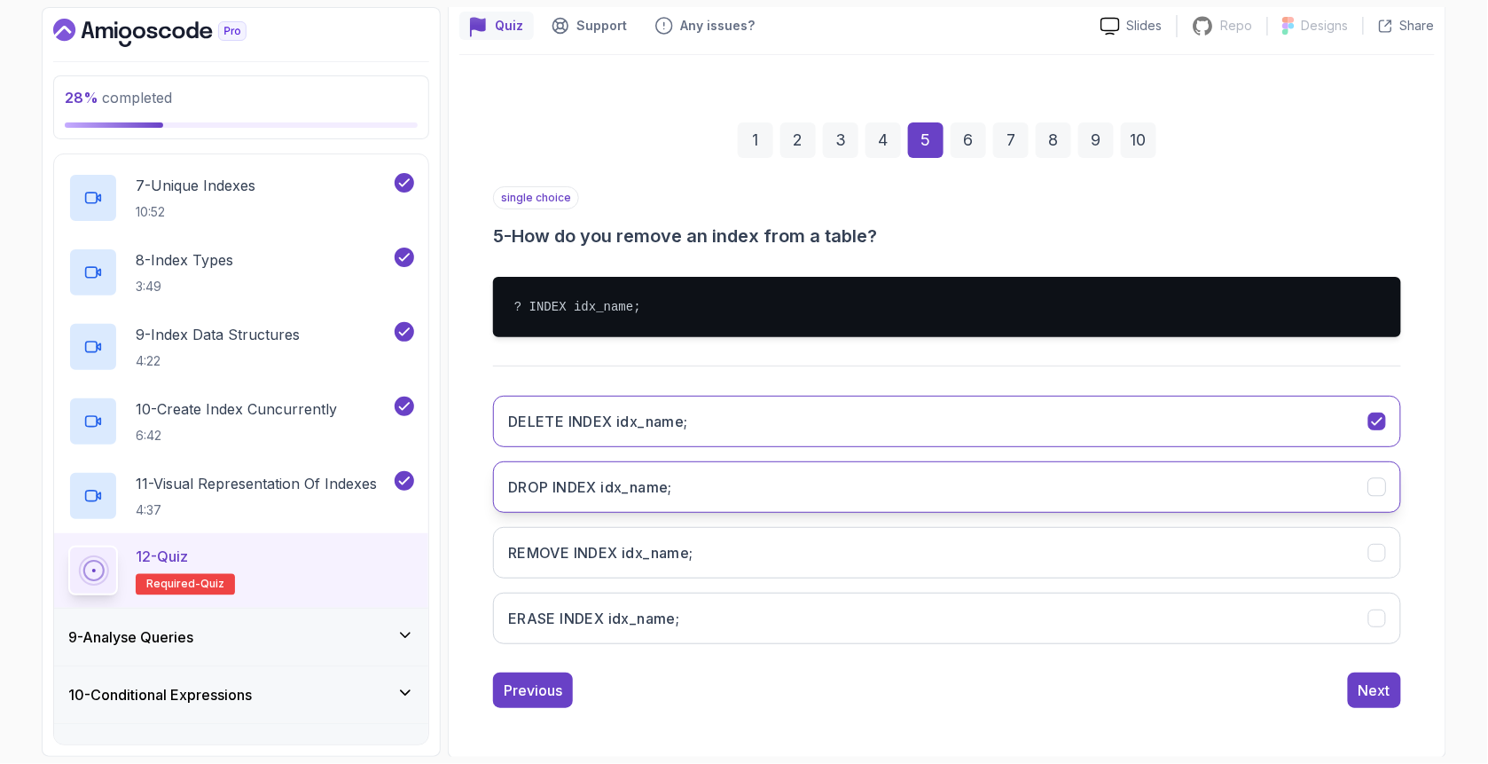
click at [647, 469] on button "DROP INDEX idx_name;" at bounding box center [947, 486] width 908 height 51
click at [1364, 694] on div "Next" at bounding box center [1375, 689] width 32 height 21
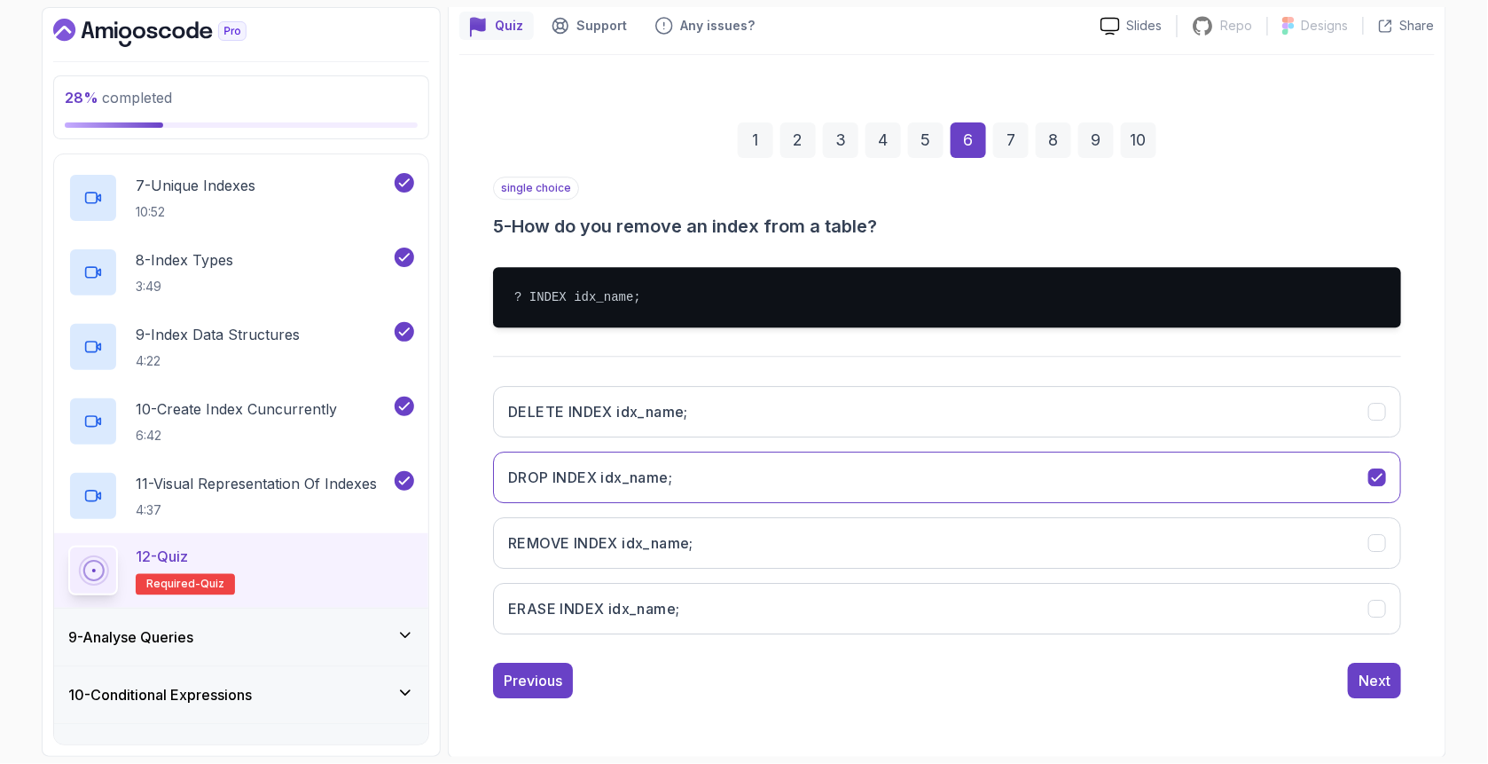
scroll to position [55, 0]
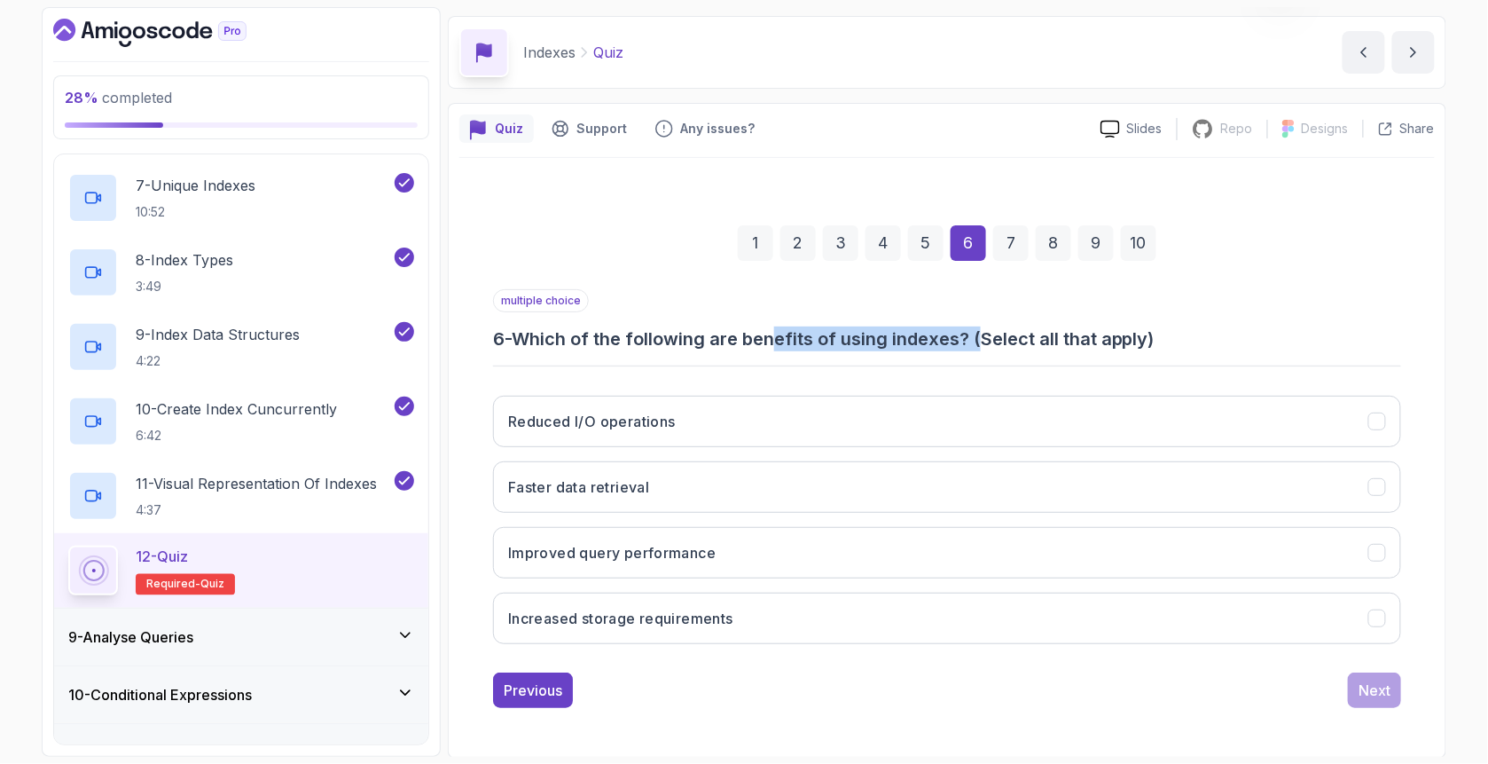
drag, startPoint x: 797, startPoint y: 348, endPoint x: 991, endPoint y: 341, distance: 194.3
click at [991, 341] on h3 "6 - Which of the following are benefits of using indexes? (Select all that appl…" at bounding box center [947, 338] width 908 height 25
click at [938, 351] on div "multiple choice 6 - Which of the following are benefits of using indexes? (Sele…" at bounding box center [947, 473] width 908 height 369
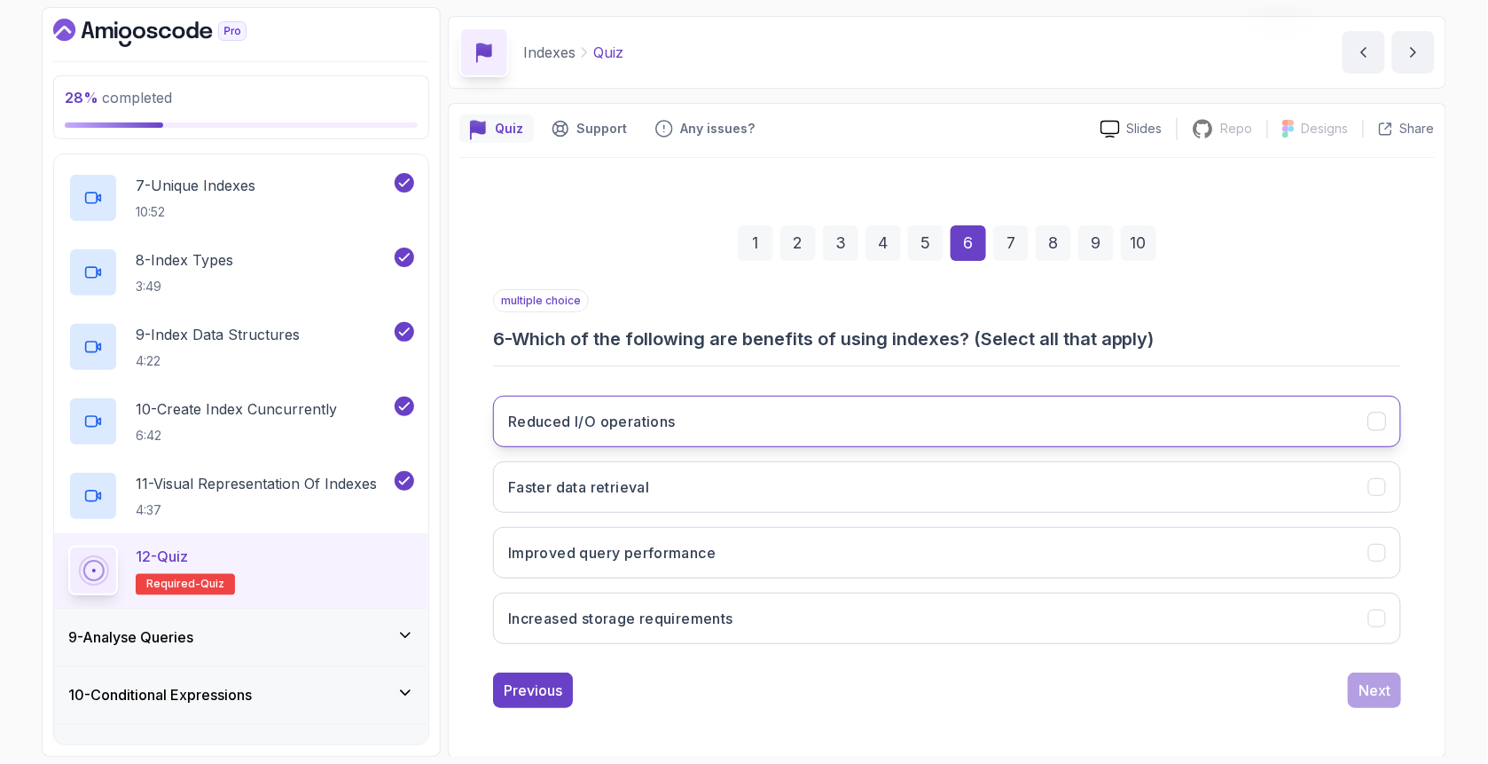
click at [667, 416] on h3 "Reduced I/O operations" at bounding box center [592, 421] width 168 height 21
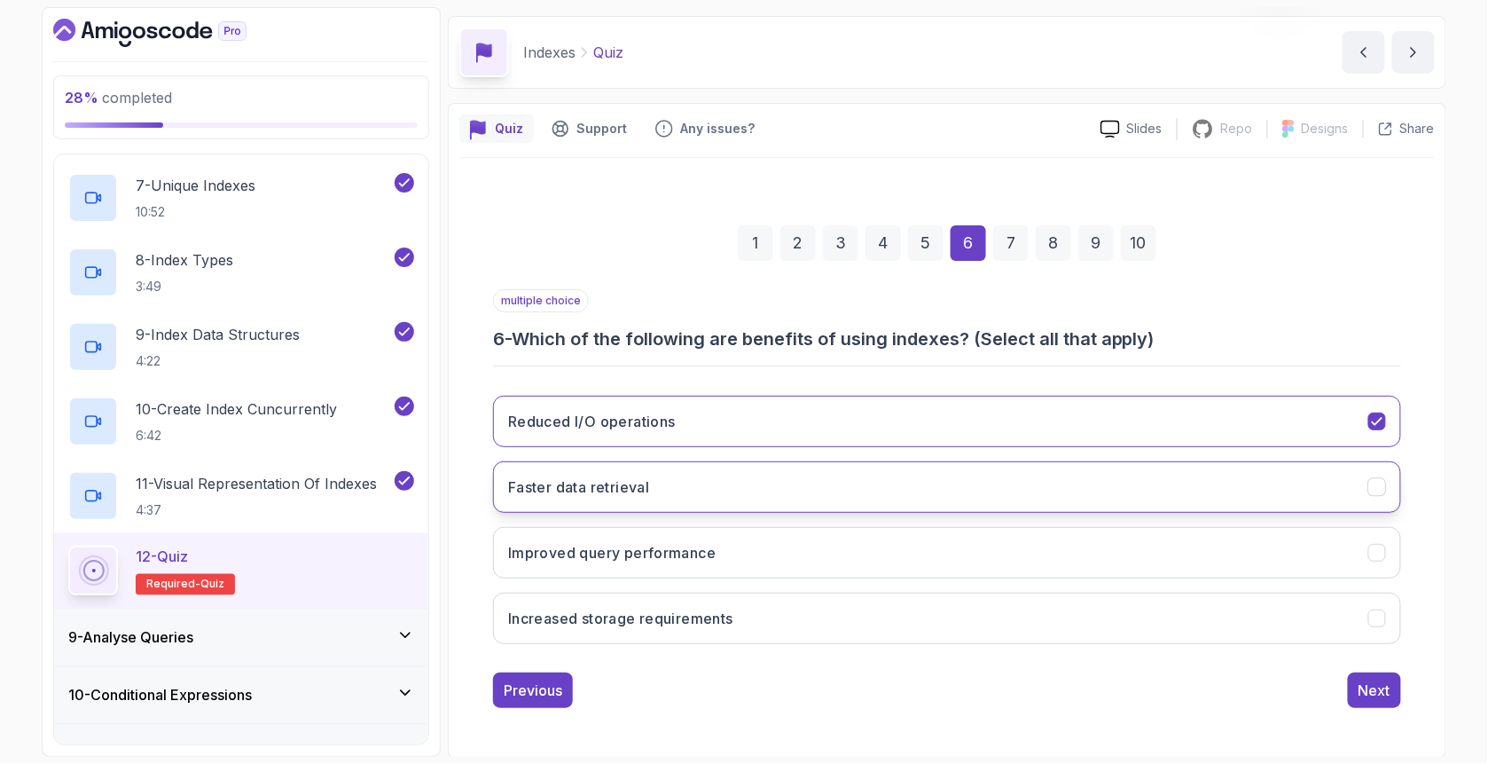
click at [694, 488] on button "Faster data retrieval" at bounding box center [947, 486] width 908 height 51
click at [712, 555] on h3 "Improved query performance" at bounding box center [612, 552] width 208 height 21
click at [1367, 688] on div "Next" at bounding box center [1375, 689] width 32 height 21
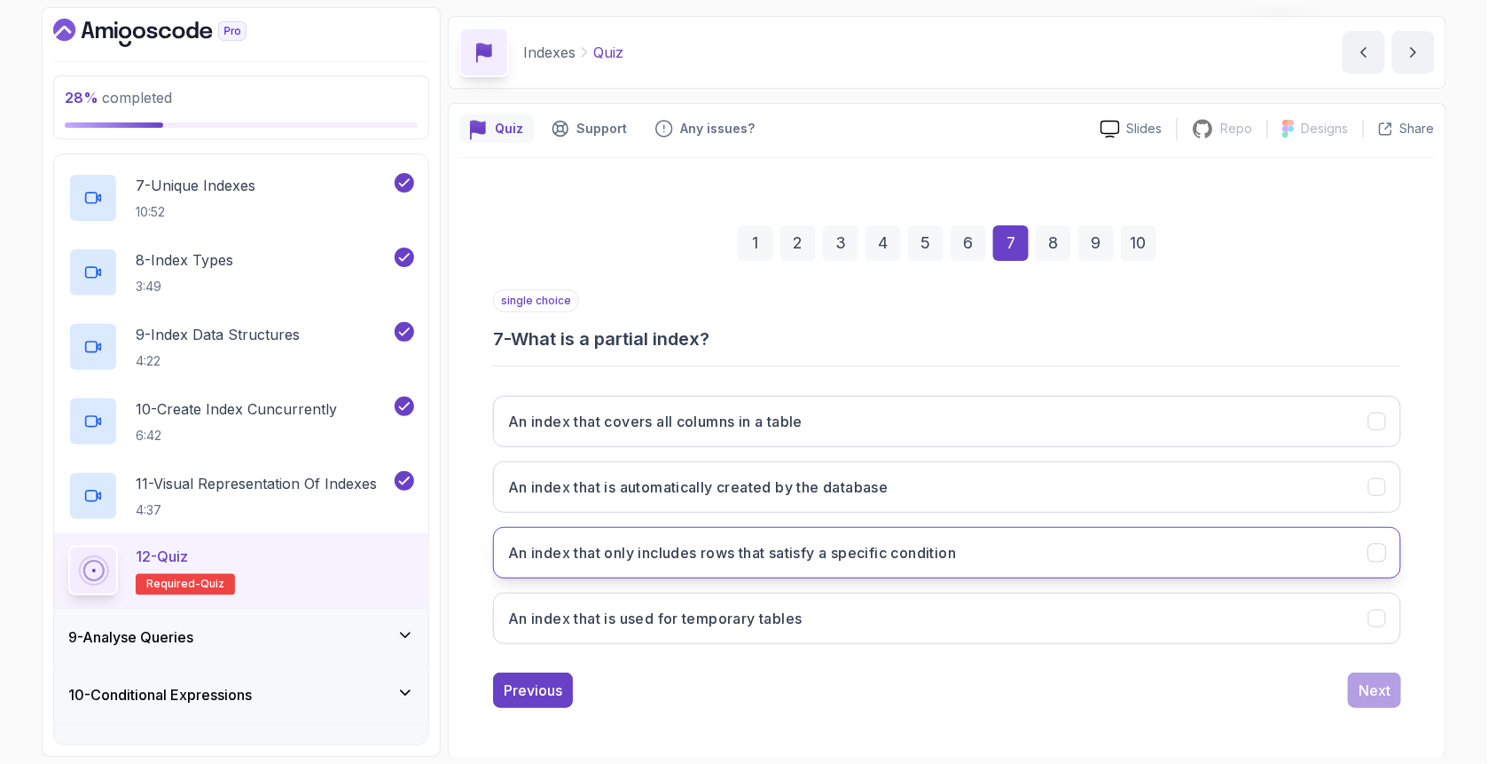
click at [582, 564] on button "An index that only includes rows that satisfy a specific condition" at bounding box center [947, 552] width 908 height 51
click at [1378, 686] on div "Next" at bounding box center [1375, 689] width 32 height 21
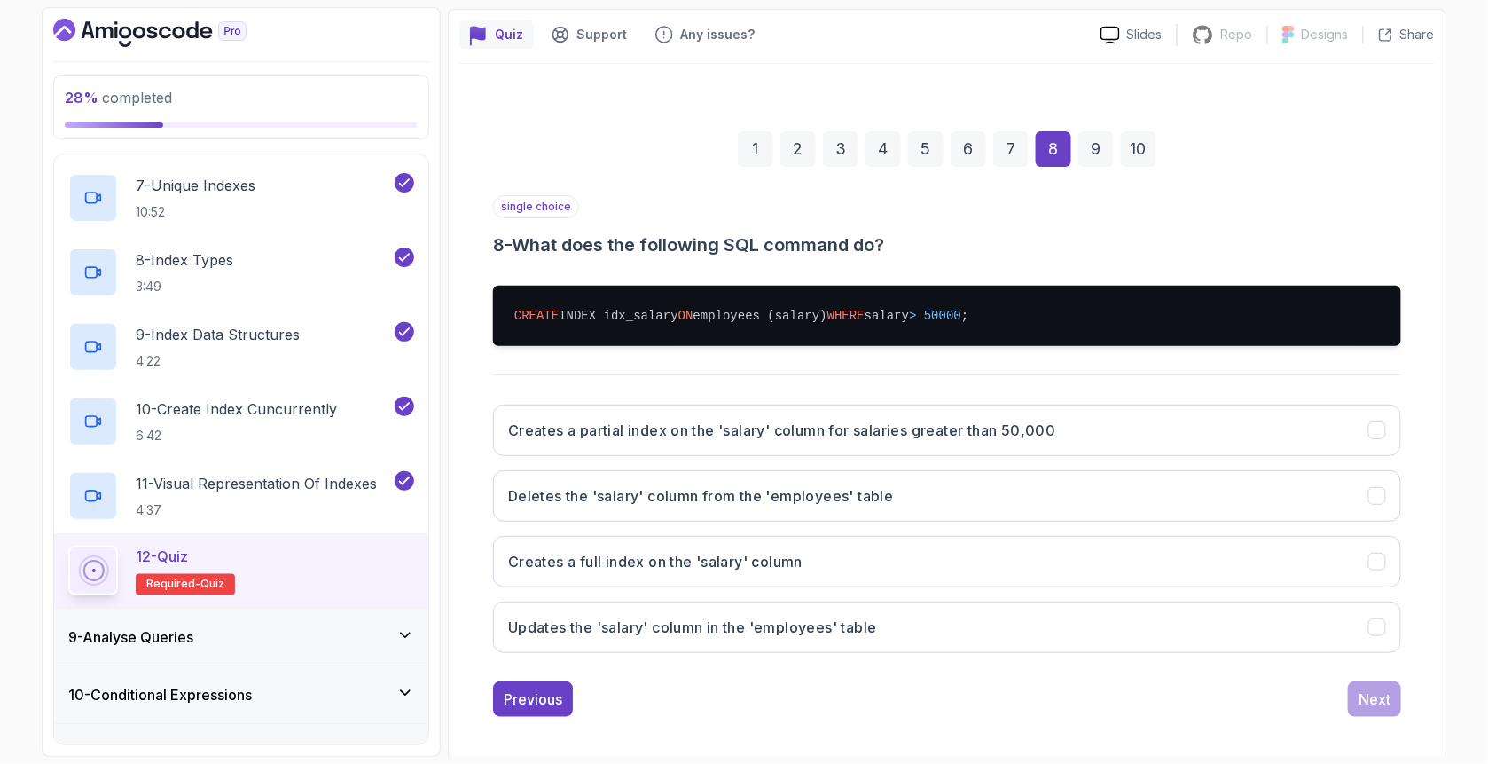
scroll to position [158, 0]
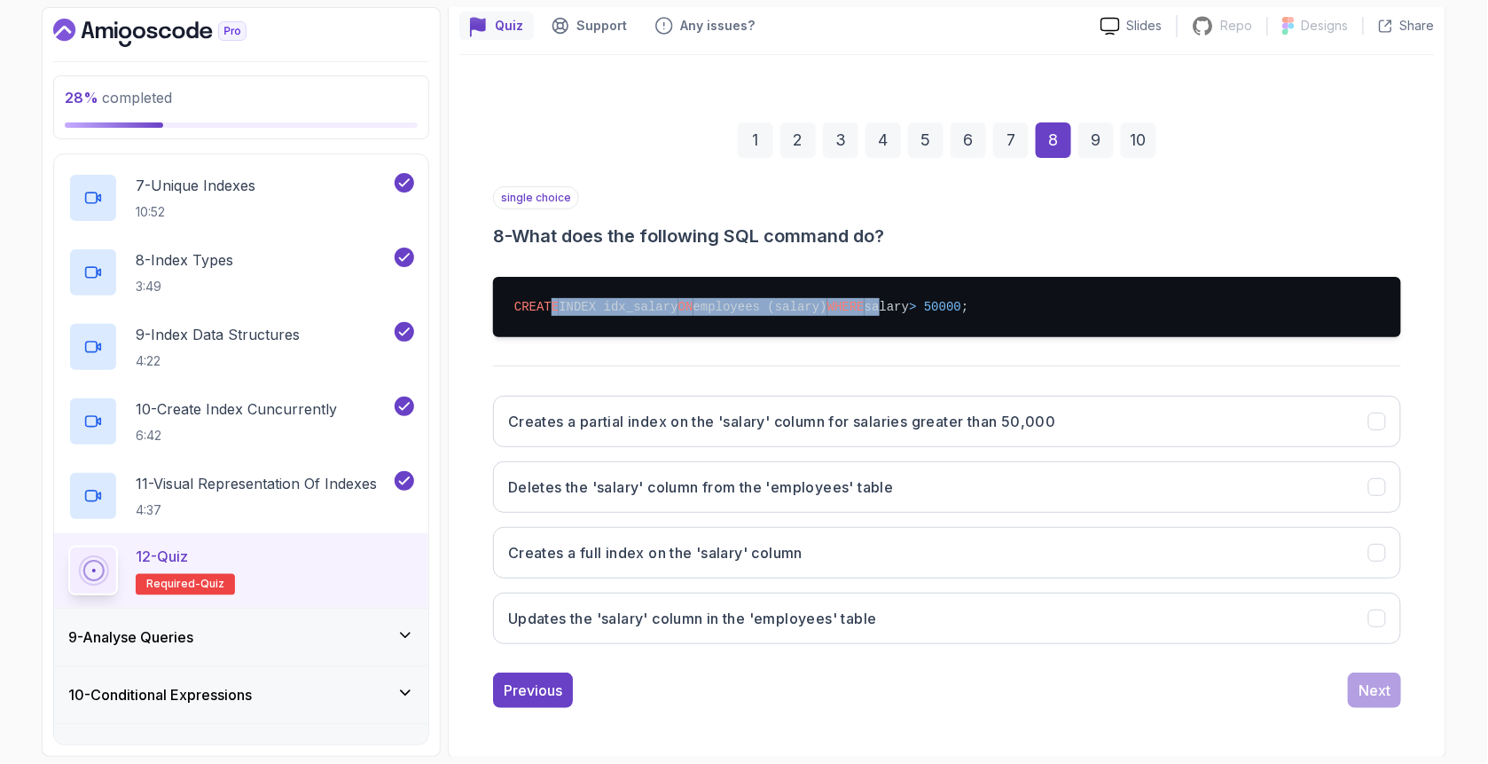
drag, startPoint x: 548, startPoint y: 309, endPoint x: 873, endPoint y: 310, distance: 324.6
click at [873, 310] on pre "CREATE INDEX idx_salary ON employees (salary) WHERE salary > 50000 ;" at bounding box center [947, 307] width 908 height 60
click at [741, 417] on h3 "Creates a partial index on the 'salary' column for salaries greater than 50,000" at bounding box center [782, 421] width 548 height 21
click at [1370, 690] on div "Next" at bounding box center [1375, 689] width 32 height 21
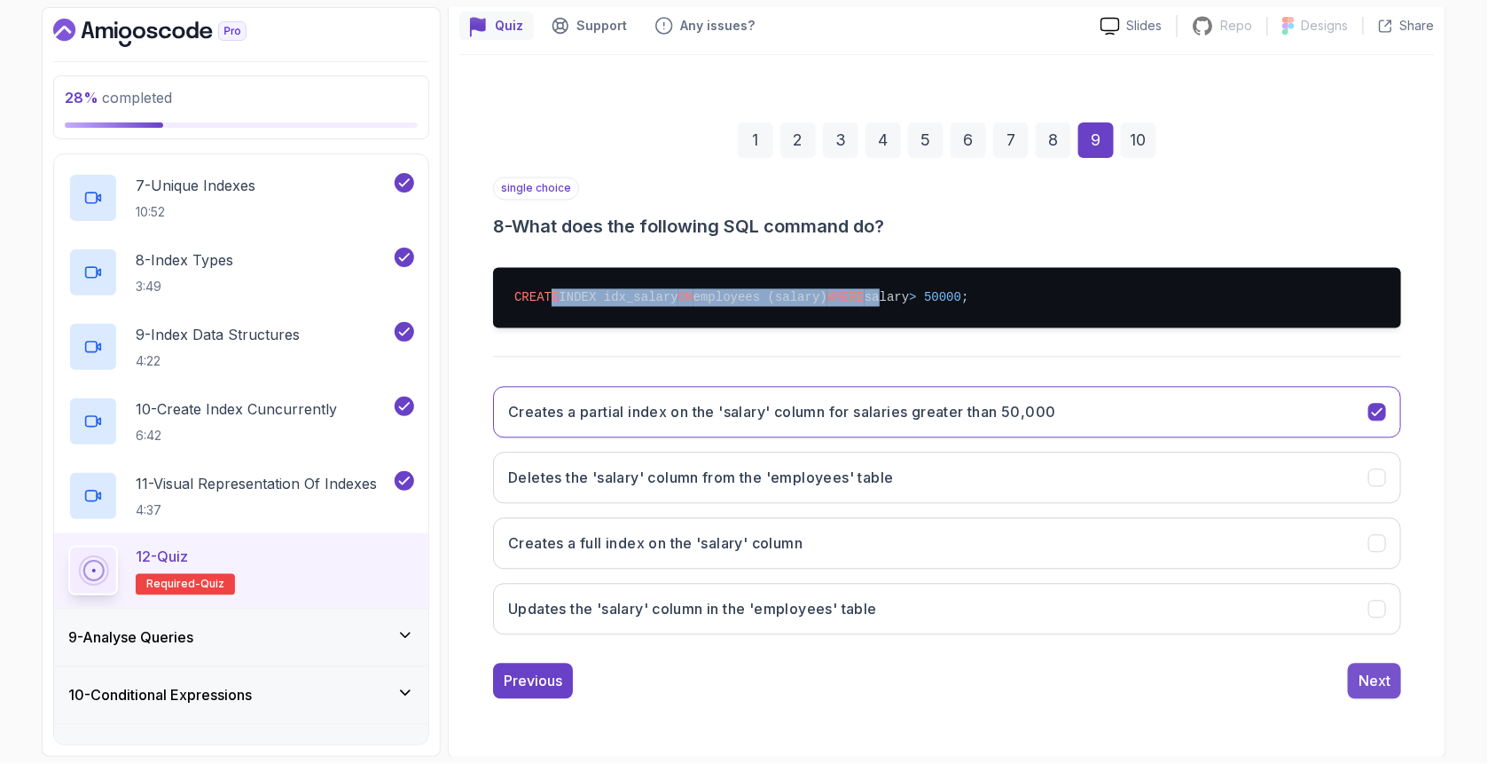
scroll to position [55, 0]
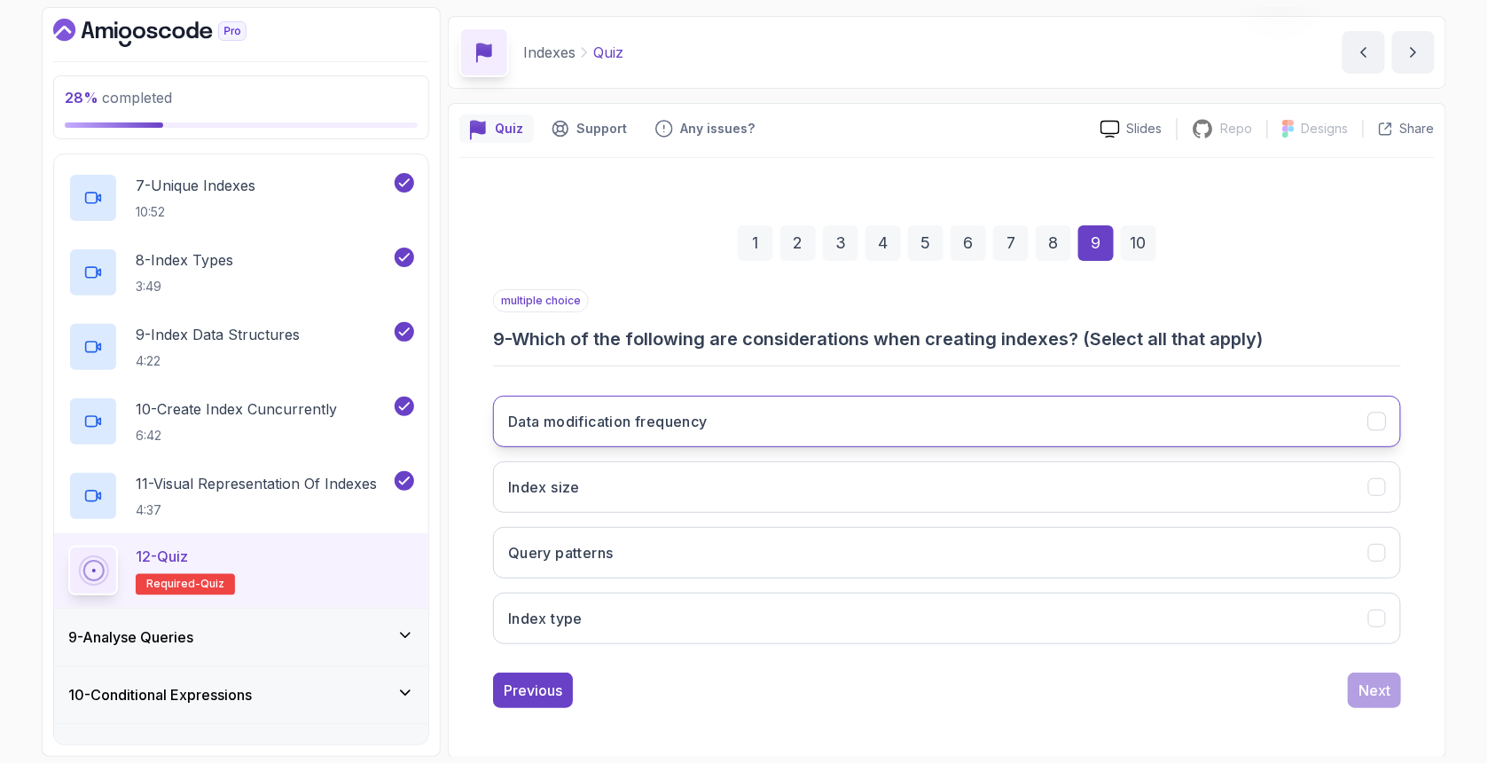
click at [655, 414] on h3 "Data modification frequency" at bounding box center [608, 421] width 200 height 21
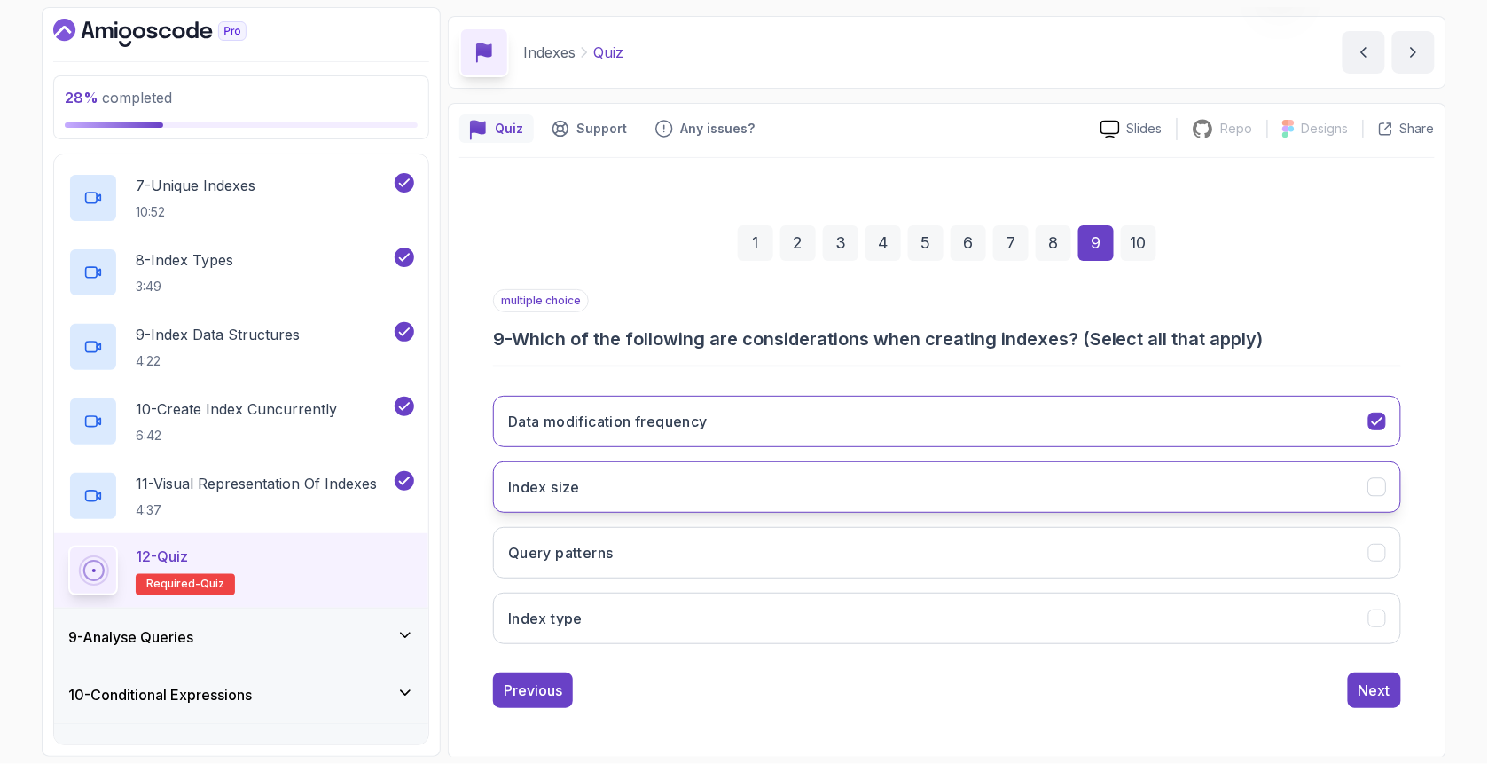
click at [675, 485] on button "Index size" at bounding box center [947, 486] width 908 height 51
click at [685, 547] on button "Query patterns" at bounding box center [947, 552] width 908 height 51
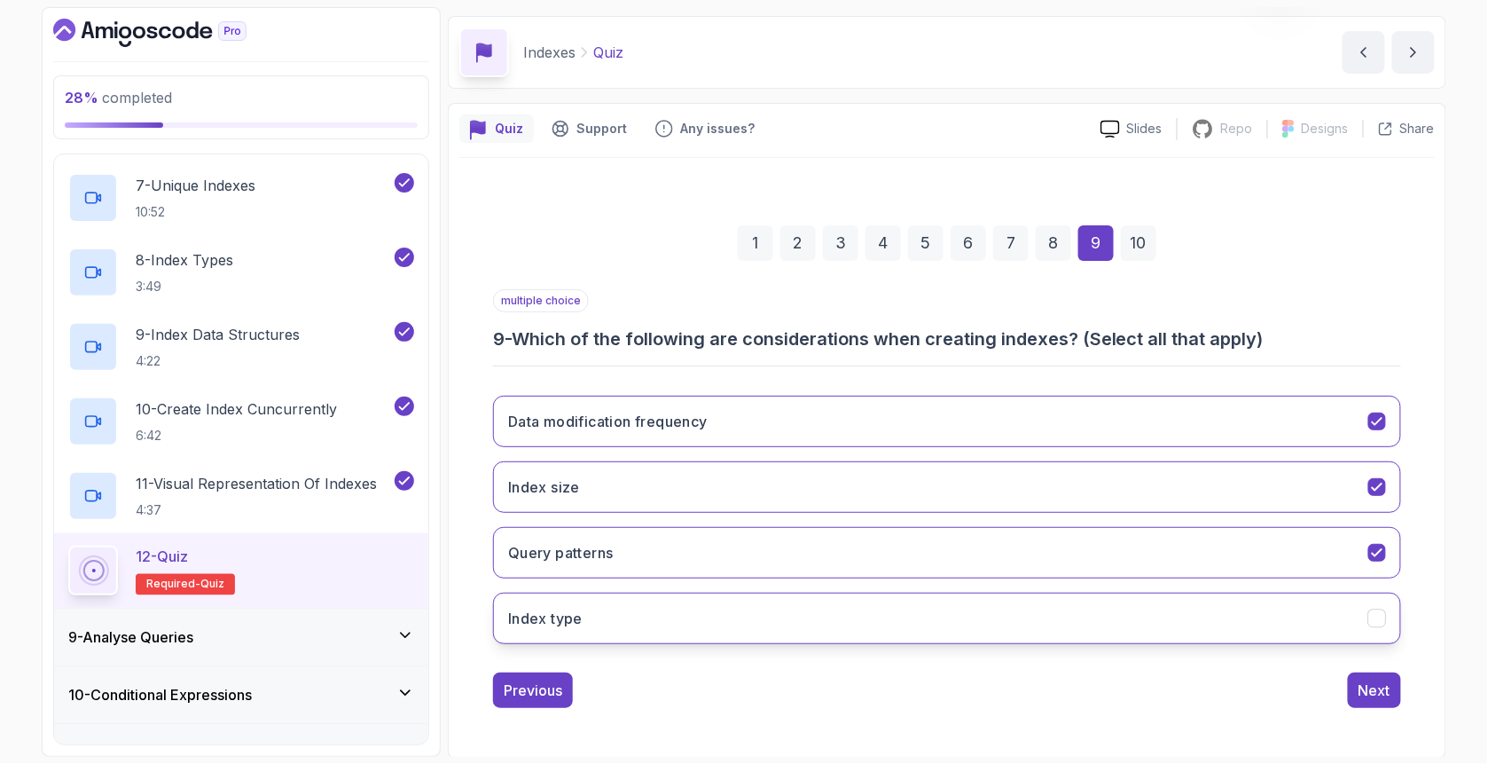
click at [683, 612] on button "Index type" at bounding box center [947, 617] width 908 height 51
click at [1372, 686] on div "Next" at bounding box center [1375, 689] width 32 height 21
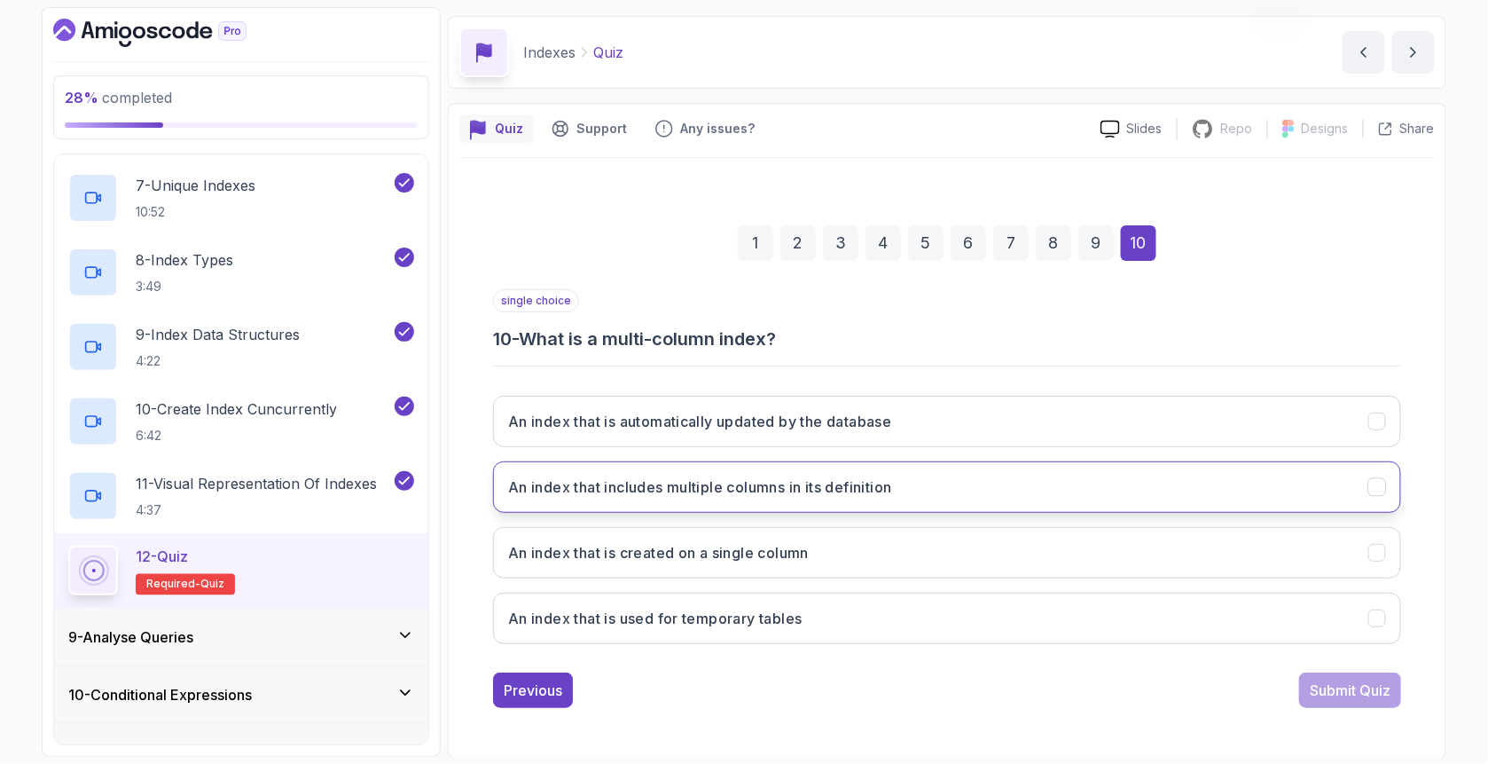
click at [566, 488] on h3 "An index that includes multiple columns in its definition" at bounding box center [700, 486] width 384 height 21
click at [1321, 681] on div "Submit Quiz" at bounding box center [1350, 689] width 81 height 21
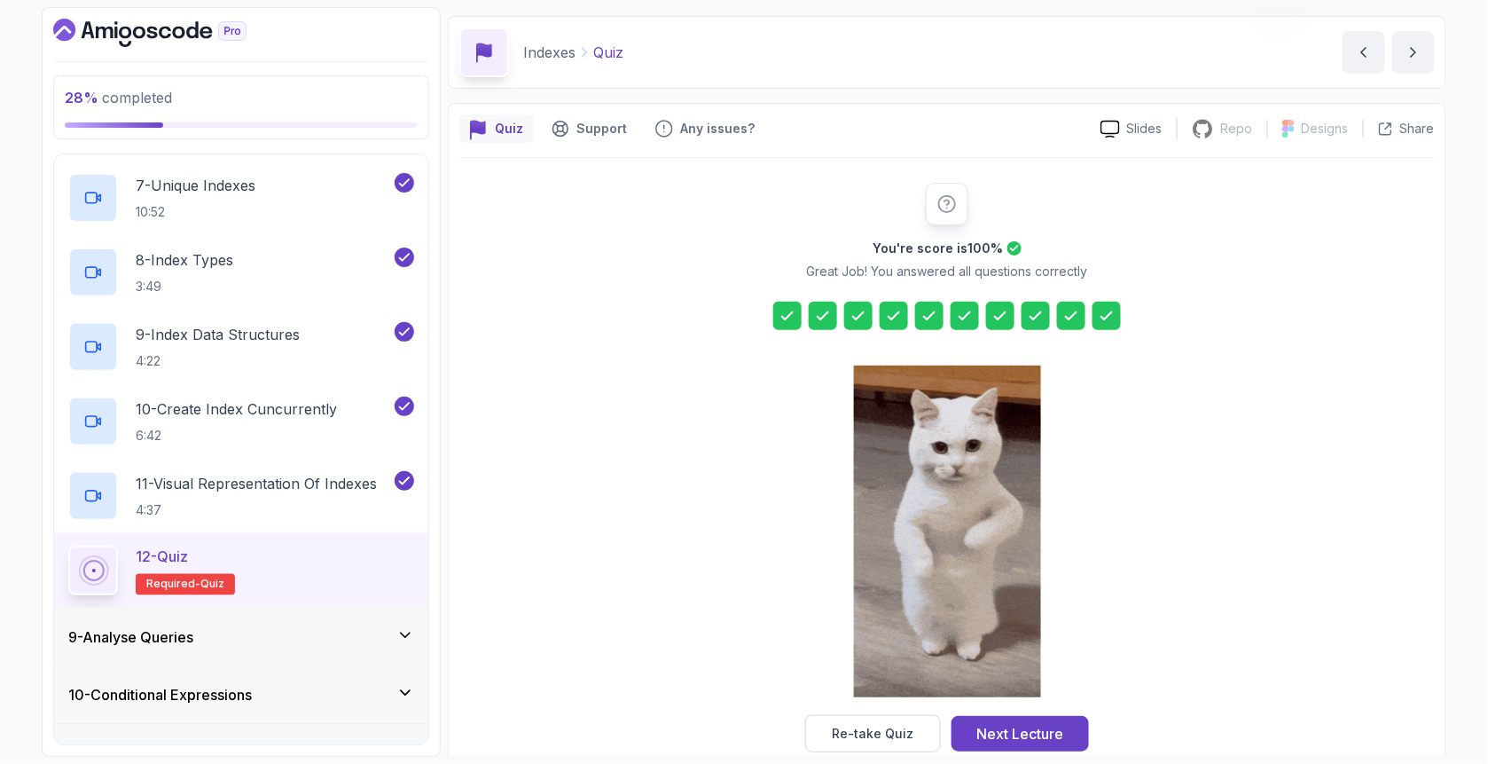
click at [1042, 741] on div "Next Lecture" at bounding box center [1020, 733] width 87 height 21
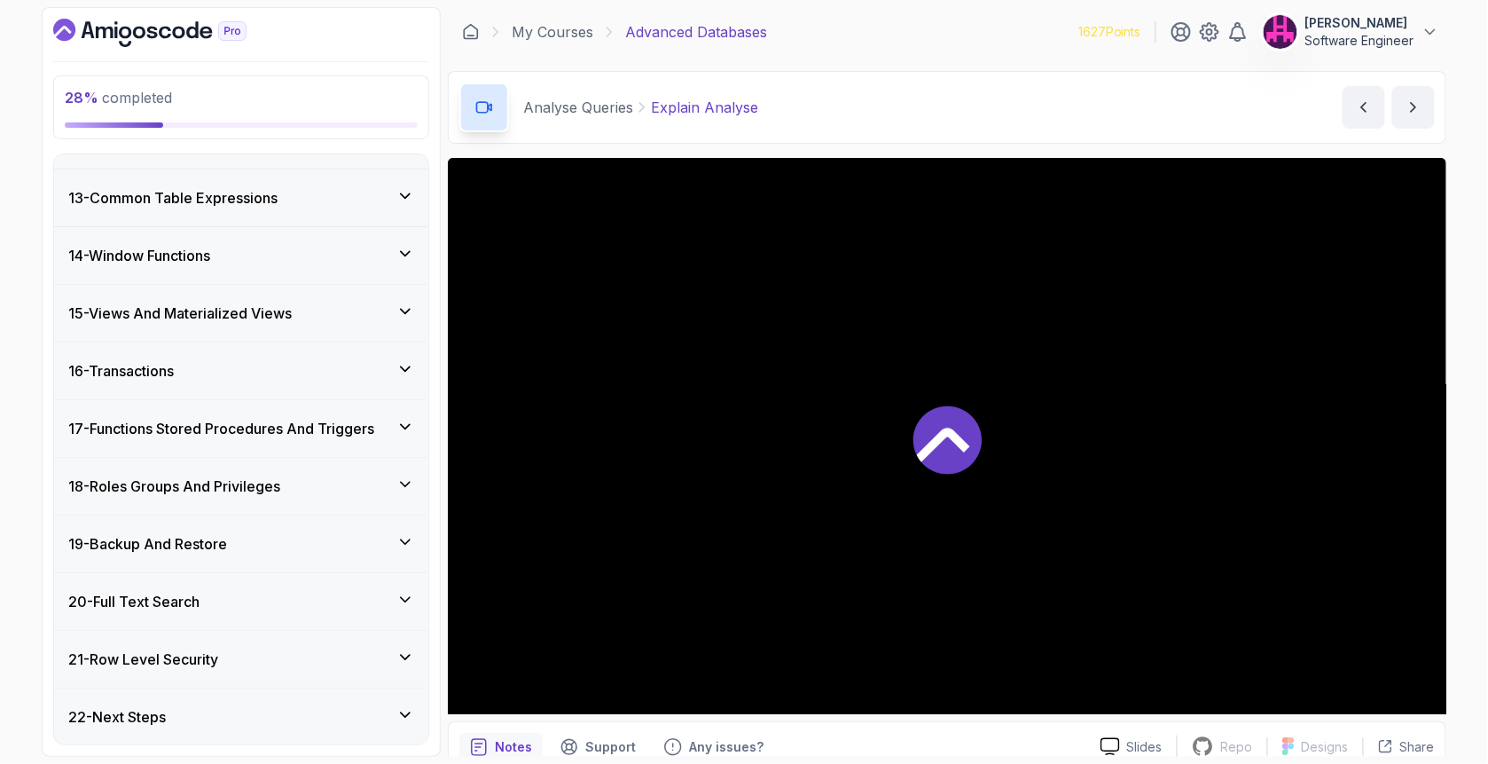
scroll to position [1196, 0]
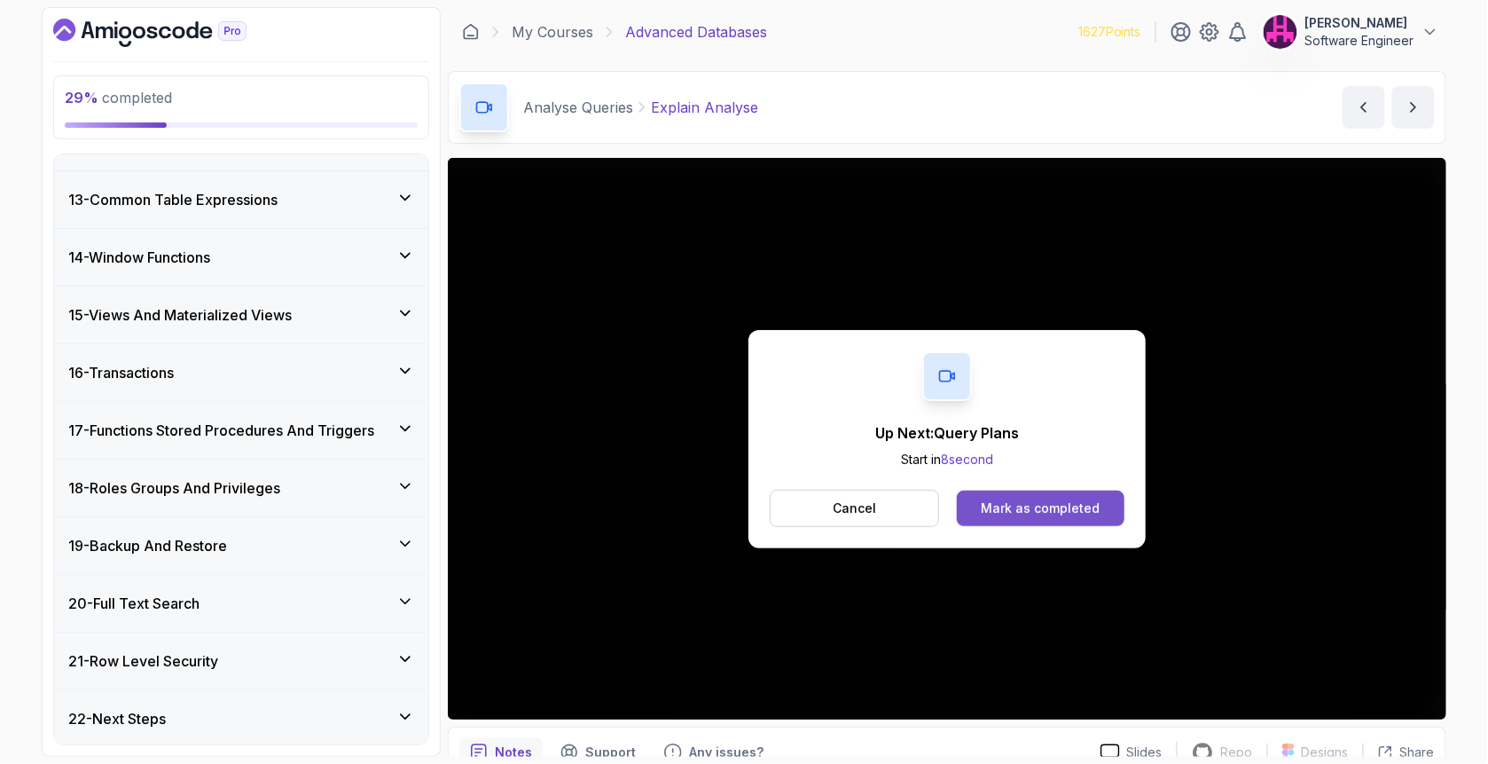
click at [1090, 510] on div "Mark as completed" at bounding box center [1040, 508] width 119 height 18
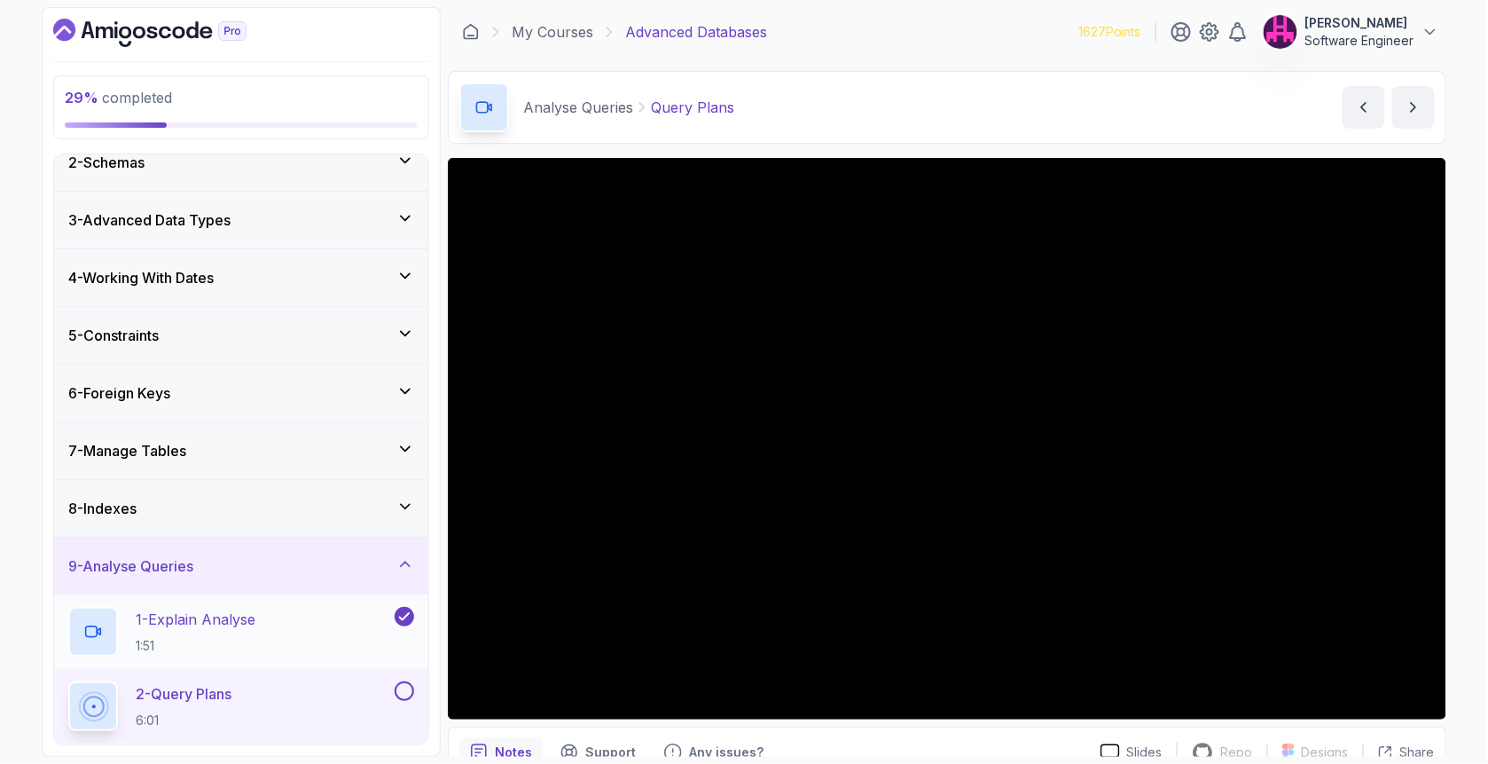
scroll to position [413, 0]
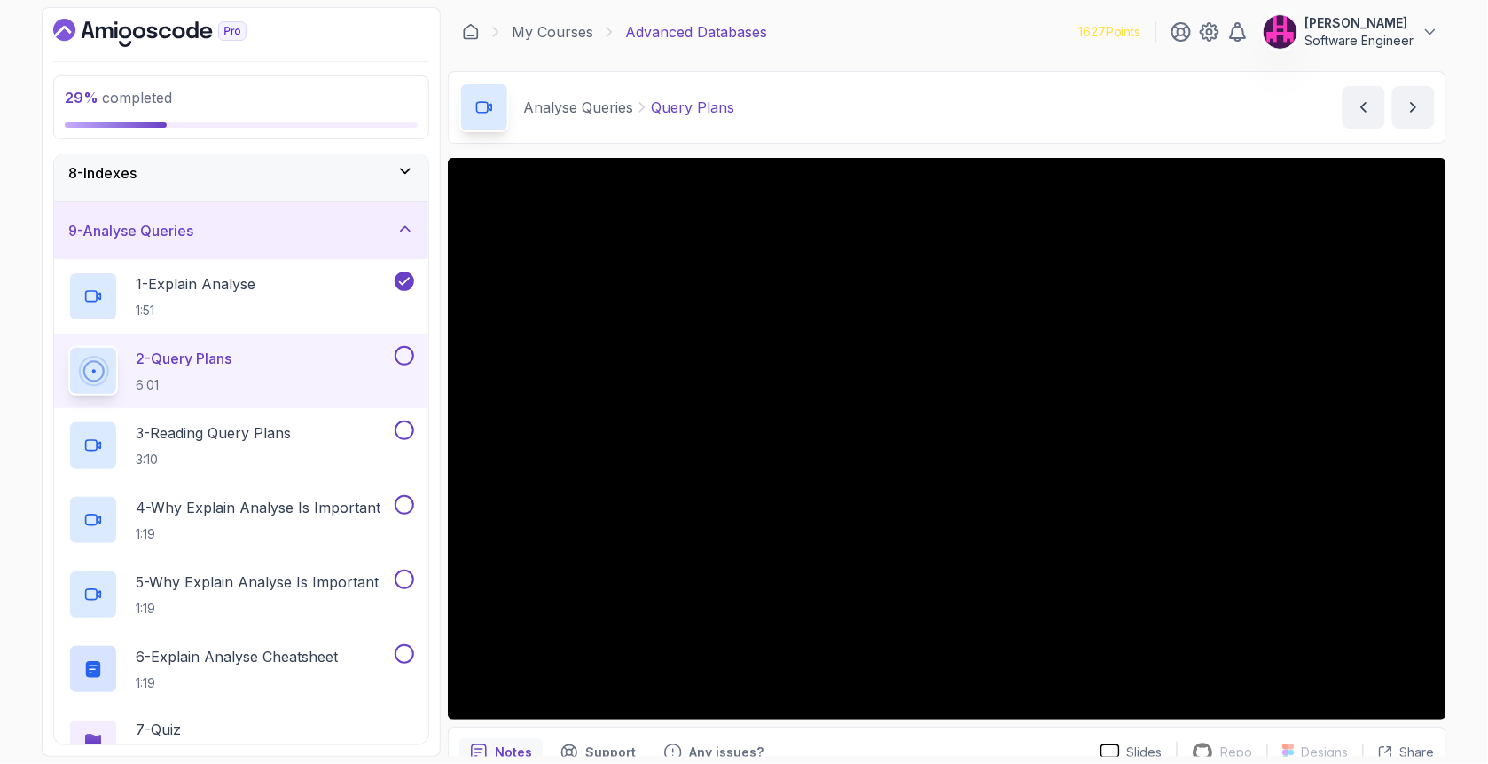
click at [402, 234] on icon at bounding box center [405, 229] width 18 height 18
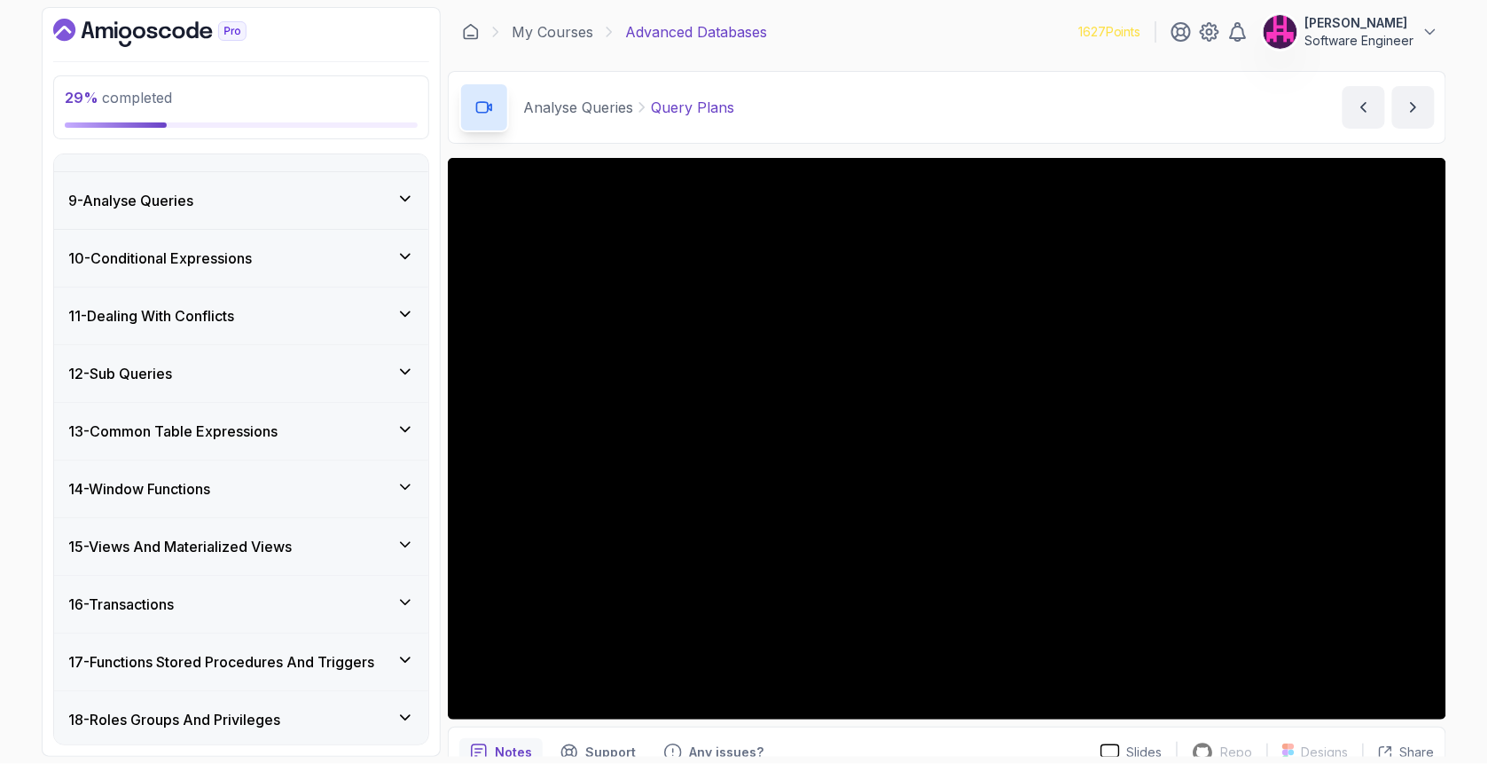
scroll to position [675, 0]
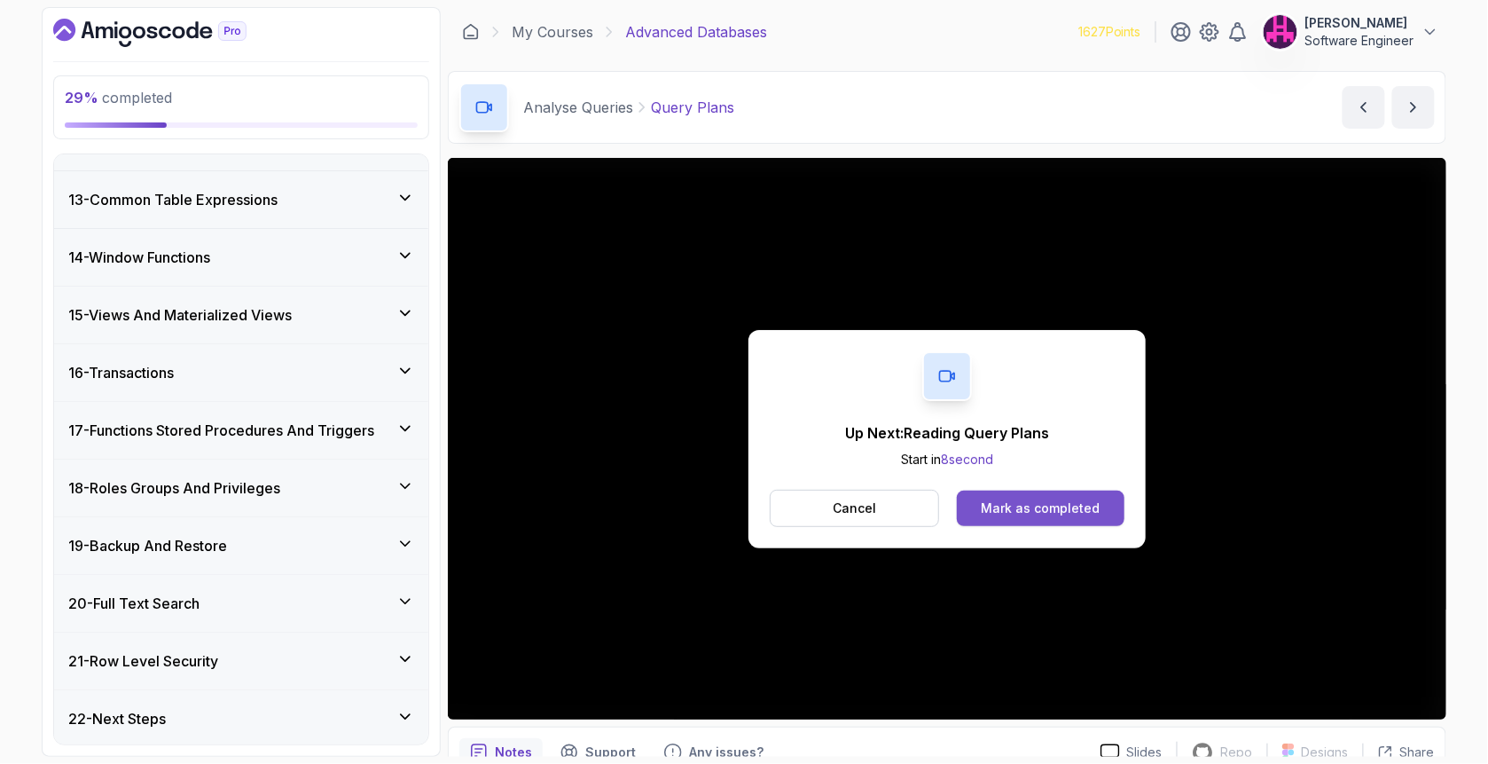
click at [1026, 513] on div "Mark as completed" at bounding box center [1040, 508] width 119 height 18
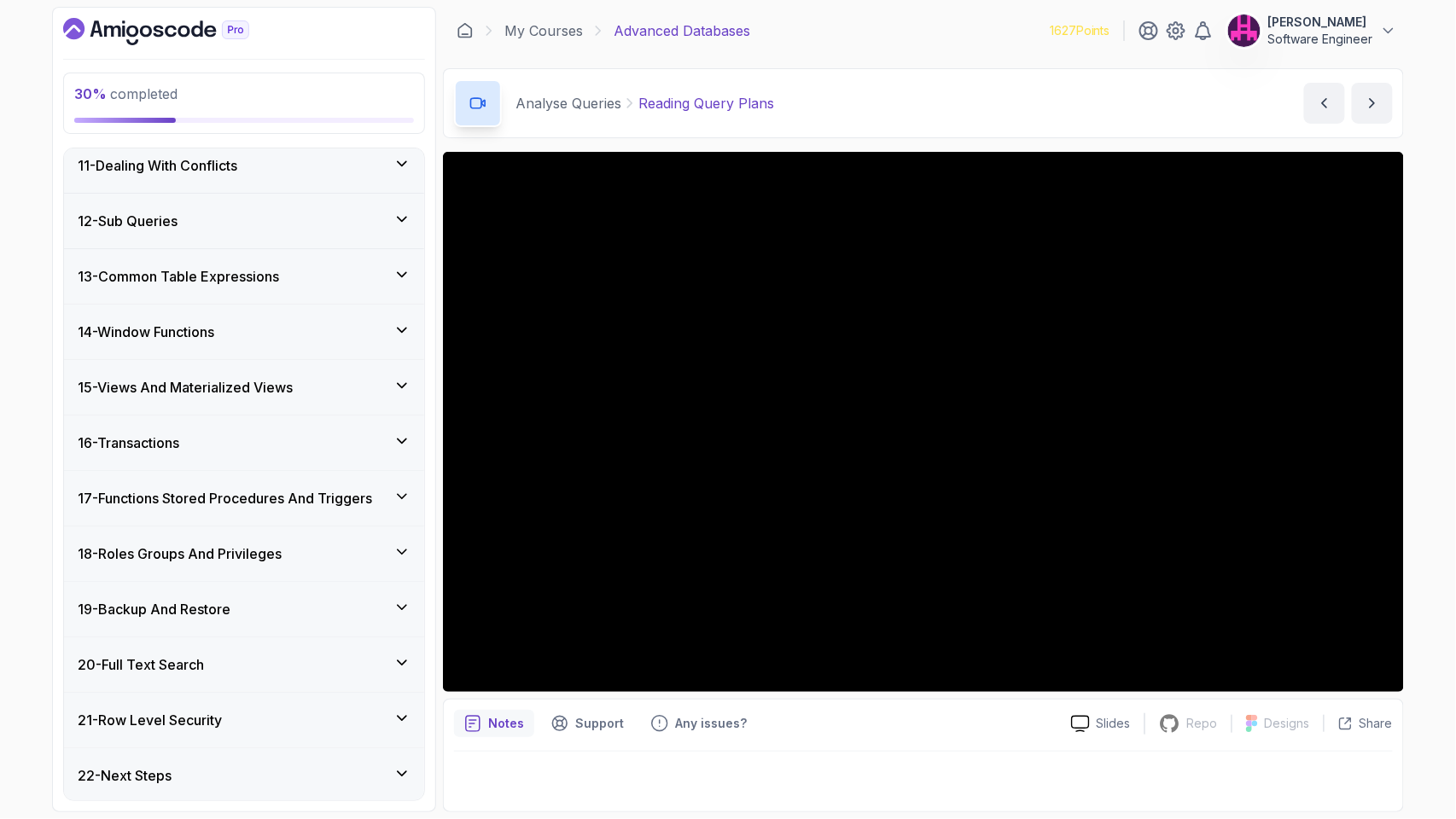
scroll to position [1151, 0]
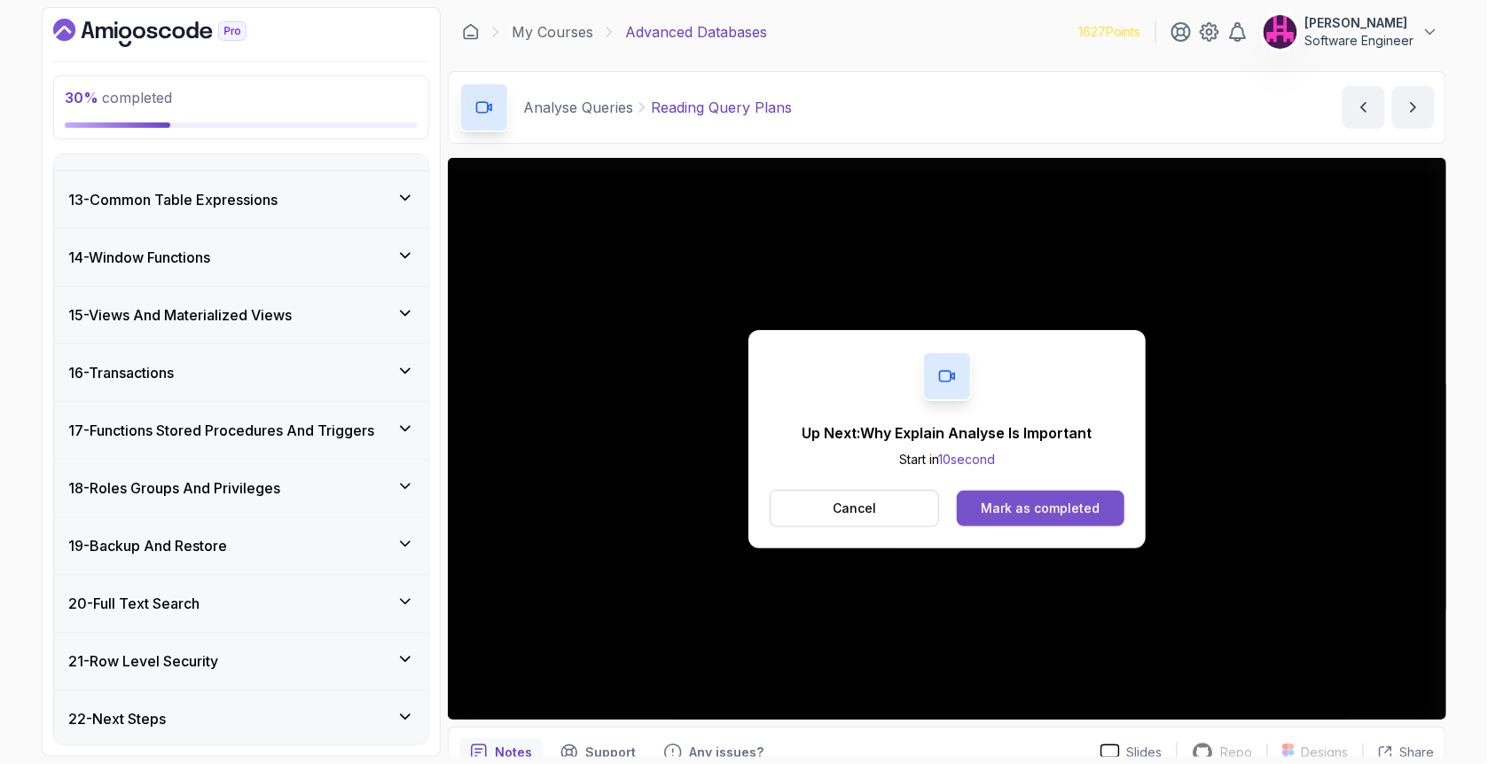
click at [1075, 510] on div "Mark as completed" at bounding box center [1040, 508] width 119 height 18
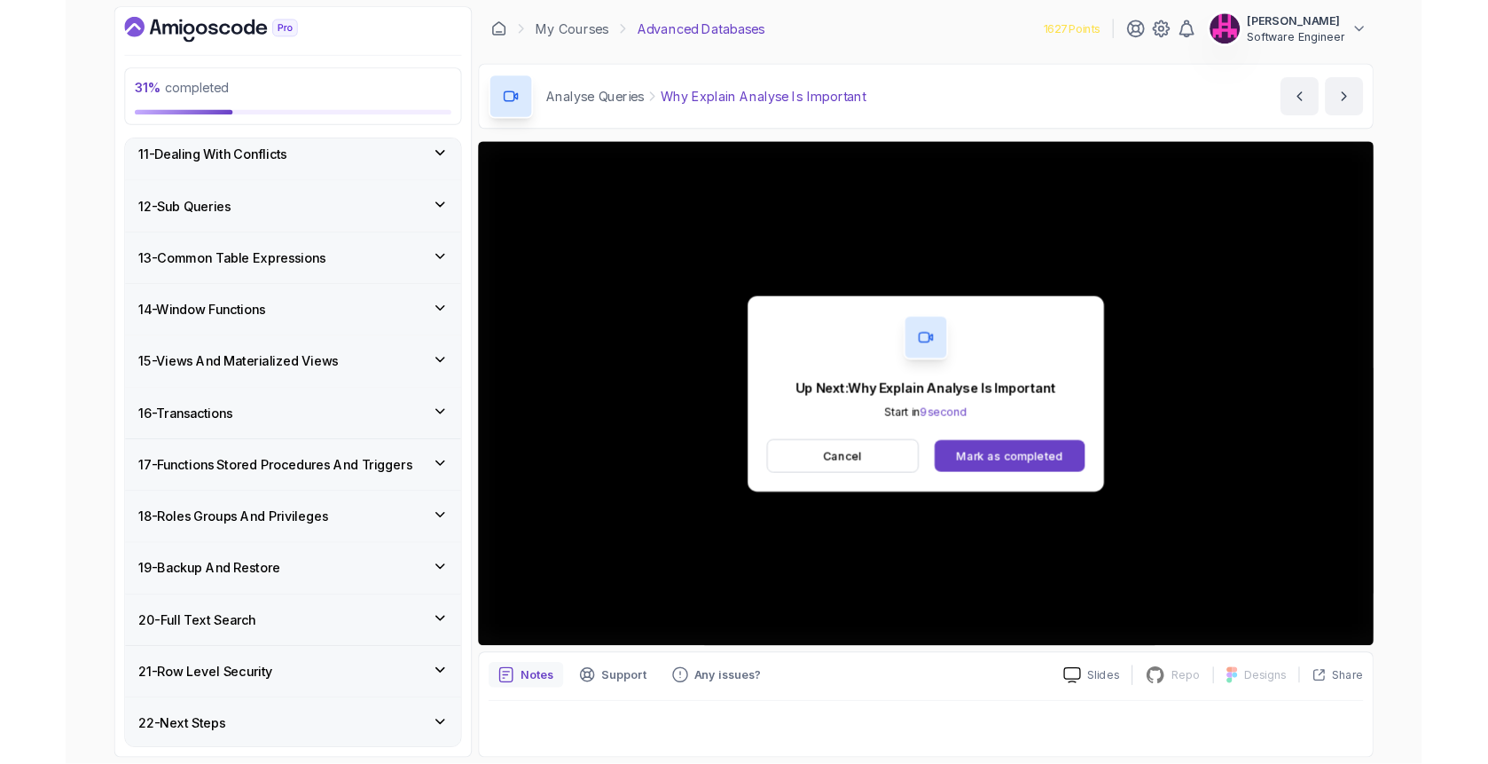
scroll to position [1196, 0]
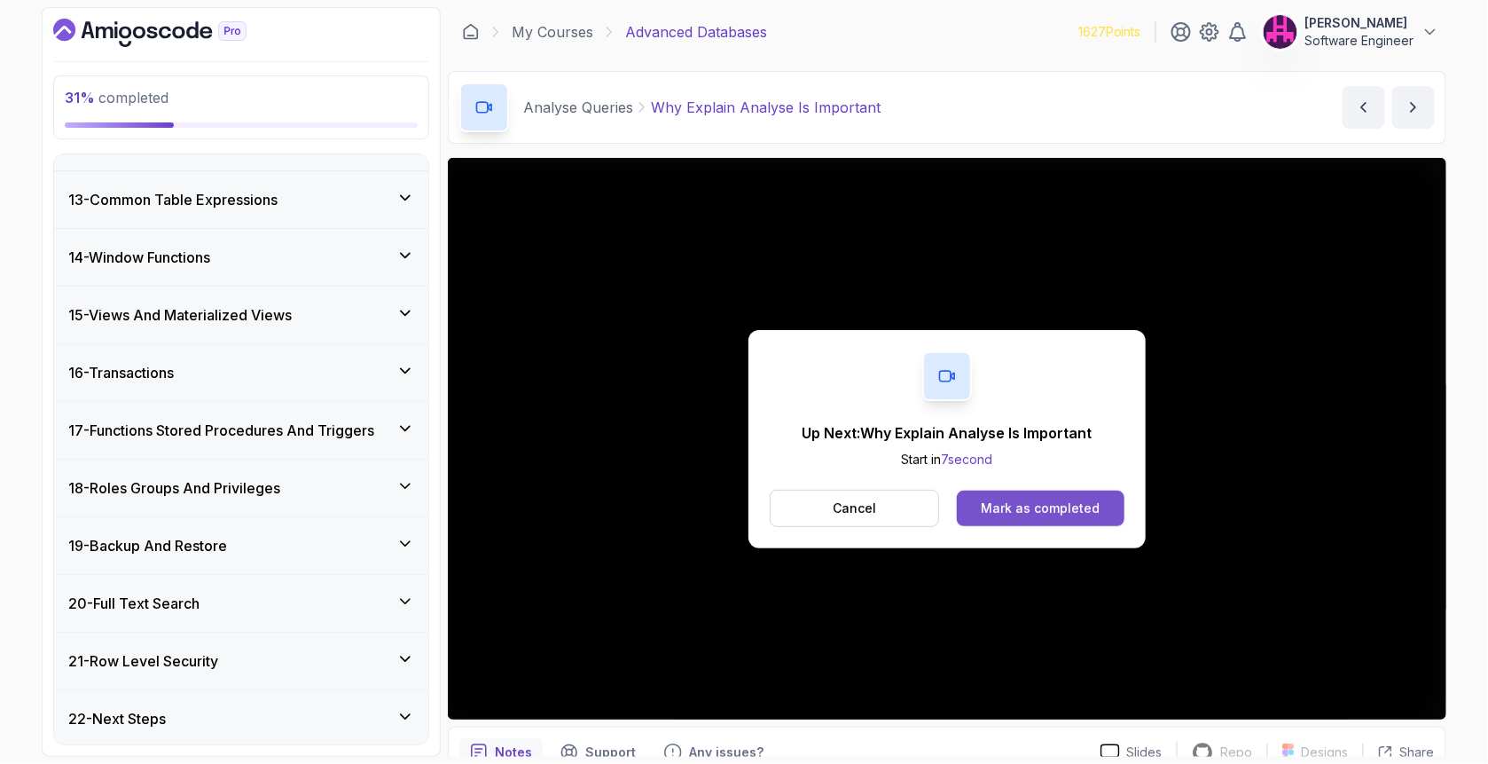
click at [1101, 523] on button "Mark as completed" at bounding box center [1041, 507] width 168 height 35
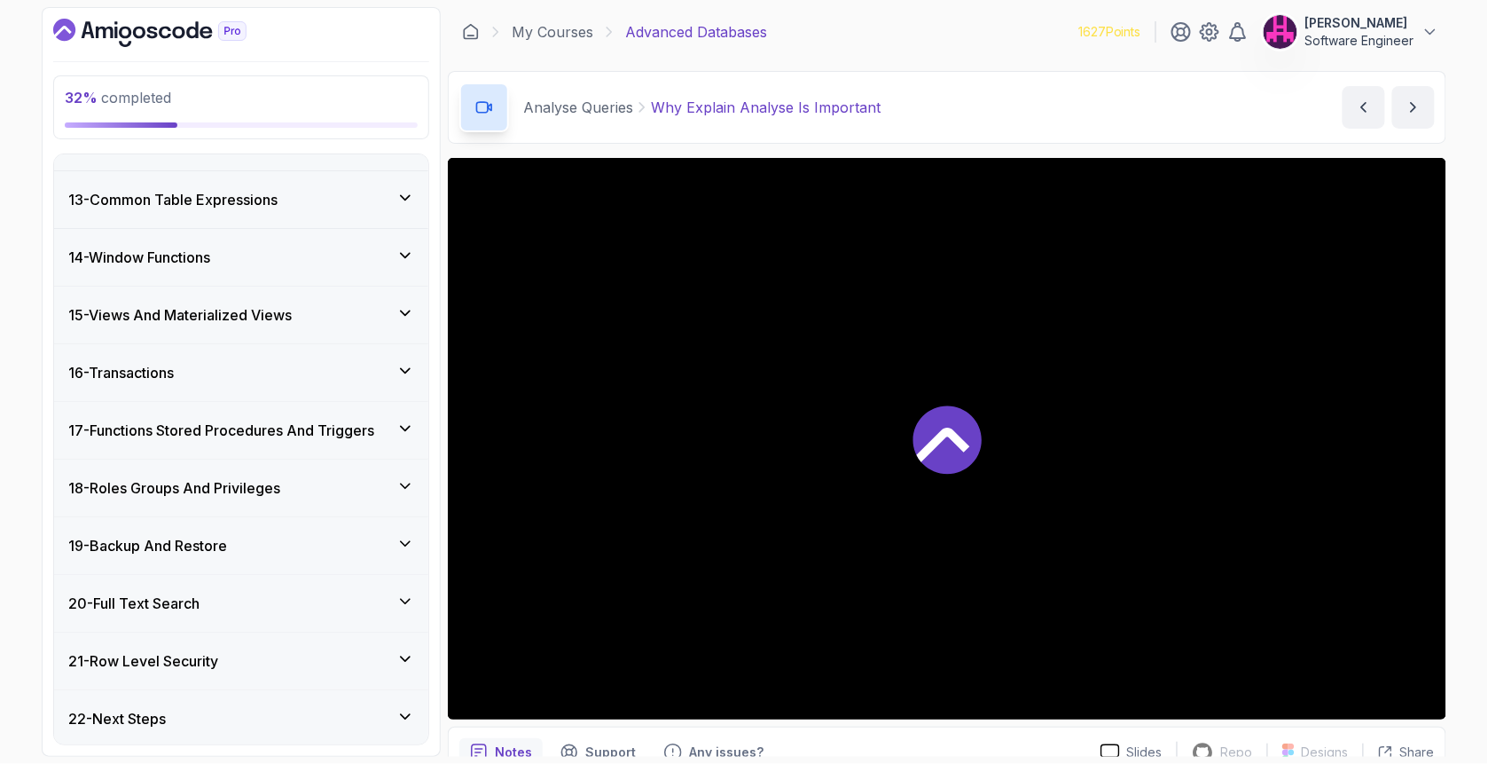
click at [926, 410] on icon at bounding box center [947, 439] width 71 height 71
